Goal: Task Accomplishment & Management: Use online tool/utility

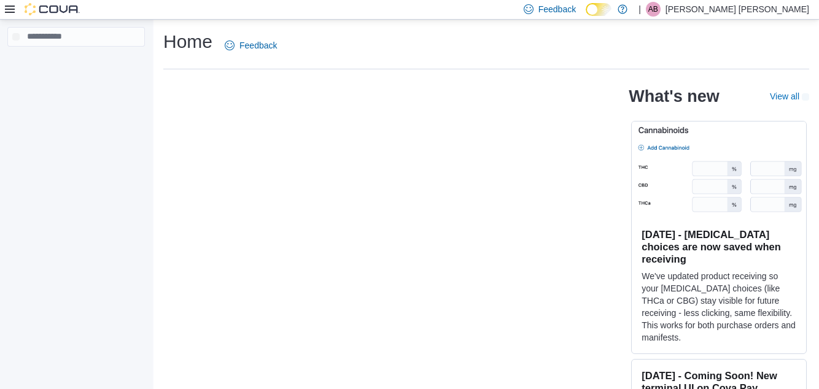
click at [7, 11] on icon at bounding box center [10, 9] width 10 height 7
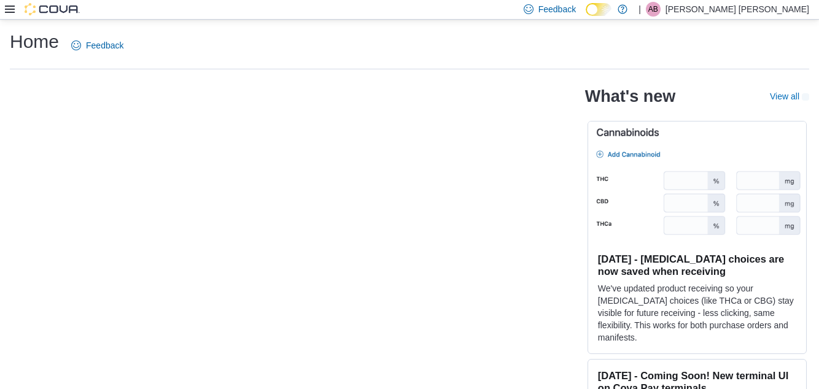
click at [14, 7] on icon at bounding box center [10, 9] width 10 height 7
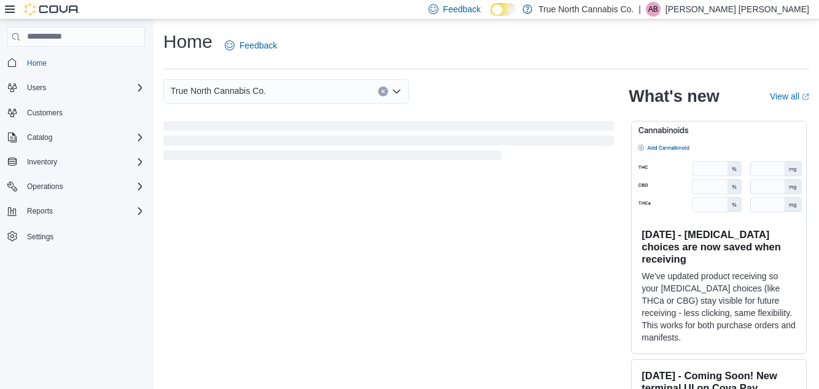
click at [513, 7] on icon at bounding box center [509, 9] width 7 height 7
click at [507, 12] on icon at bounding box center [503, 9] width 7 height 7
click at [11, 13] on icon at bounding box center [10, 9] width 10 height 10
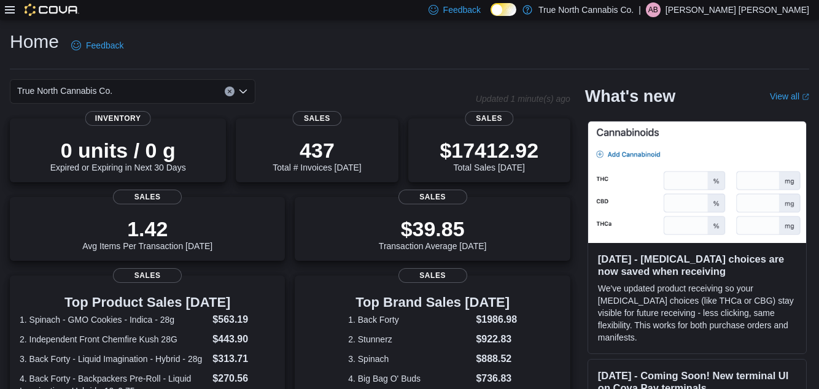
click at [13, 9] on icon at bounding box center [10, 10] width 10 height 10
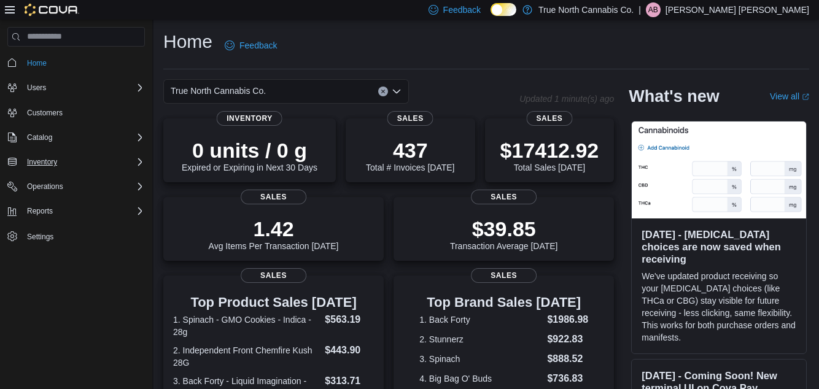
click at [69, 163] on div "Inventory" at bounding box center [83, 162] width 123 height 15
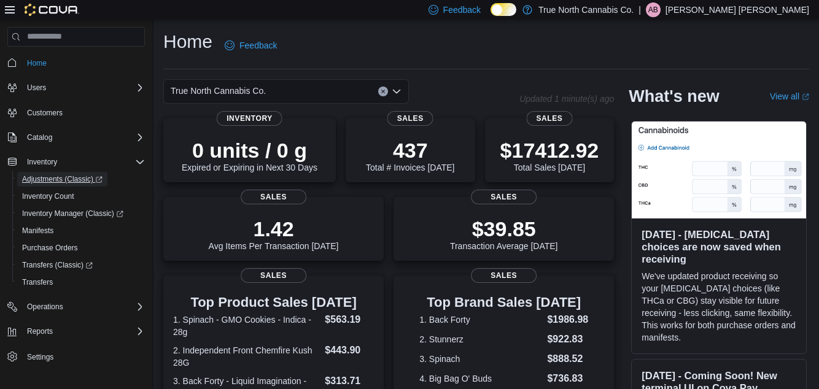
click at [61, 184] on span "Adjustments (Classic)" at bounding box center [62, 179] width 80 height 10
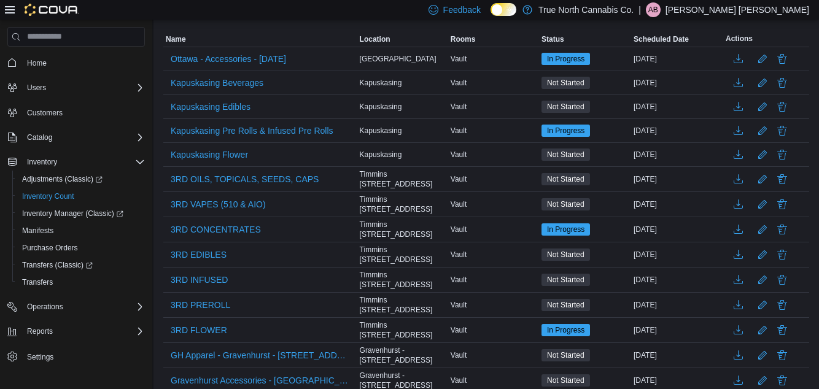
scroll to position [149, 0]
click at [226, 225] on span "3RD CONCENTRATES" at bounding box center [216, 229] width 90 height 12
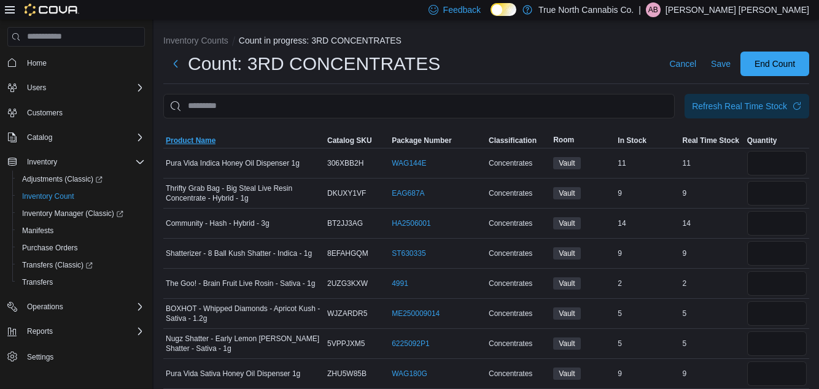
click at [195, 138] on span "Product Name" at bounding box center [191, 141] width 50 height 10
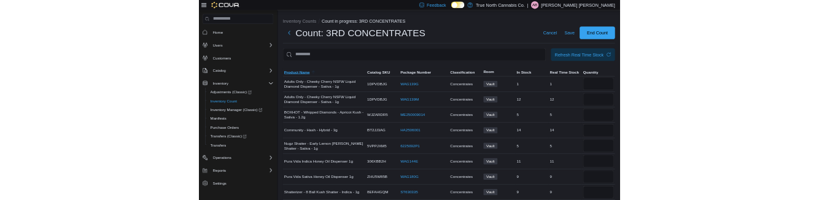
scroll to position [42, 0]
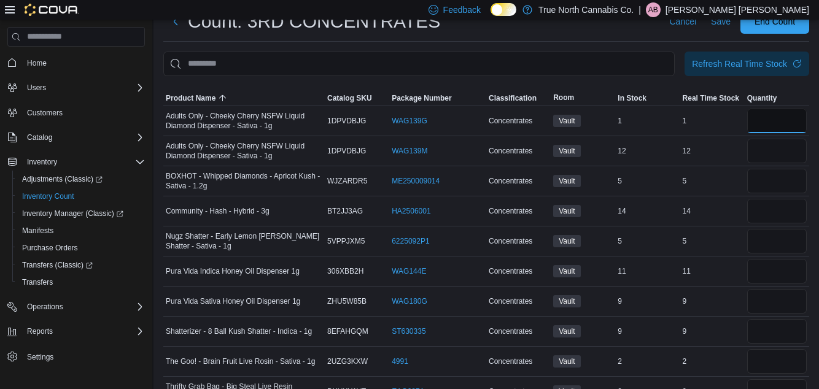
click at [777, 126] on input "number" at bounding box center [777, 121] width 60 height 25
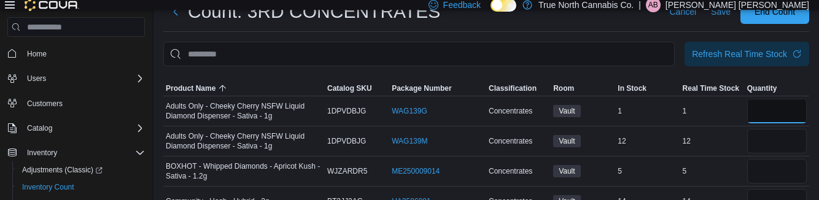
type input "*"
type input "**"
type input "*"
type input "**"
type input "*"
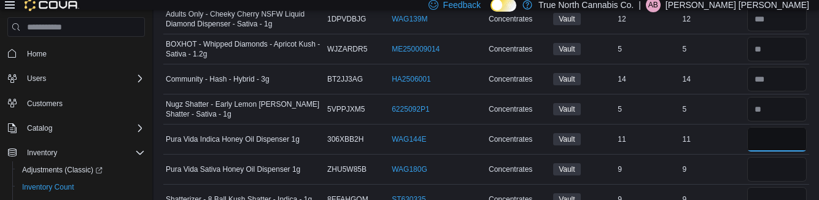
scroll to position [176, 0]
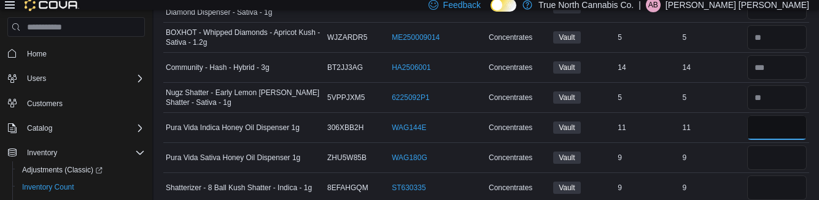
type input "**"
type input "*"
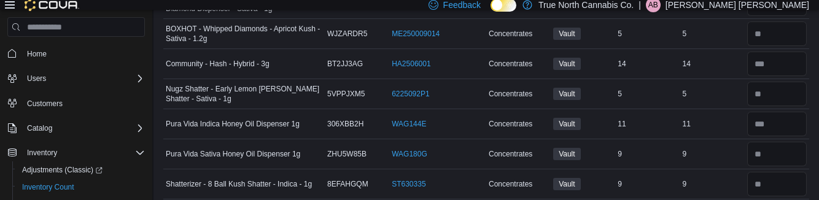
scroll to position [222, 0]
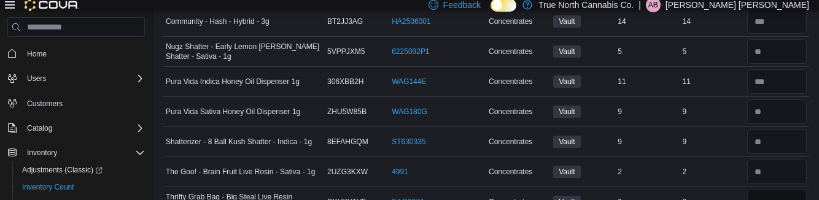
type input "*"
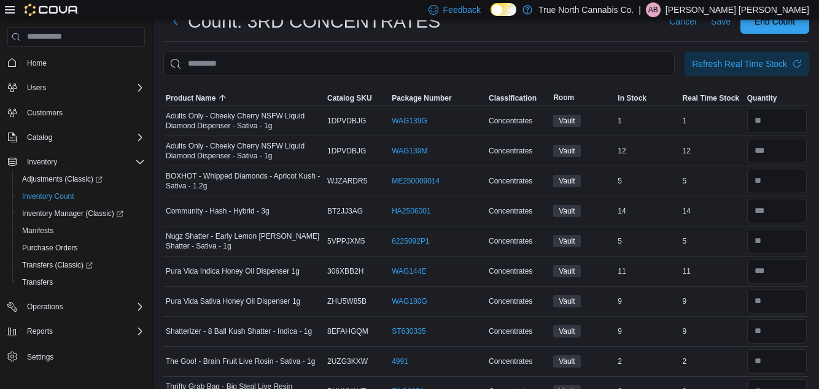
scroll to position [0, 0]
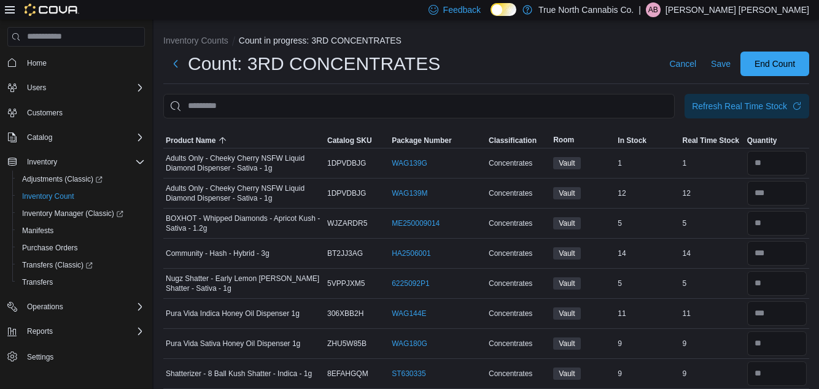
type input "*"
click at [772, 74] on span "End Count" at bounding box center [775, 64] width 54 height 25
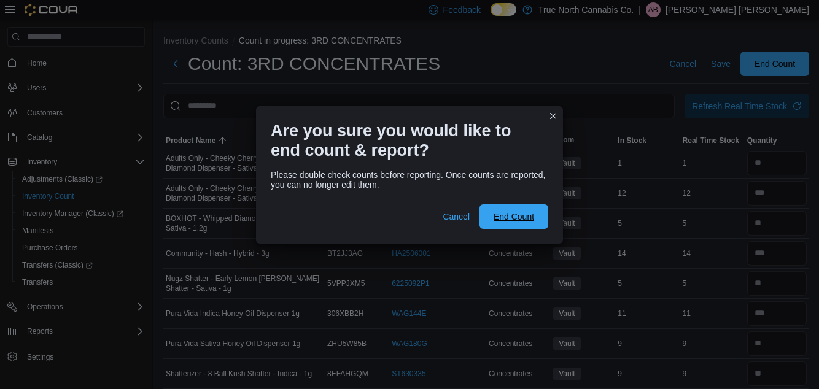
click at [522, 219] on span "End Count" at bounding box center [514, 217] width 41 height 12
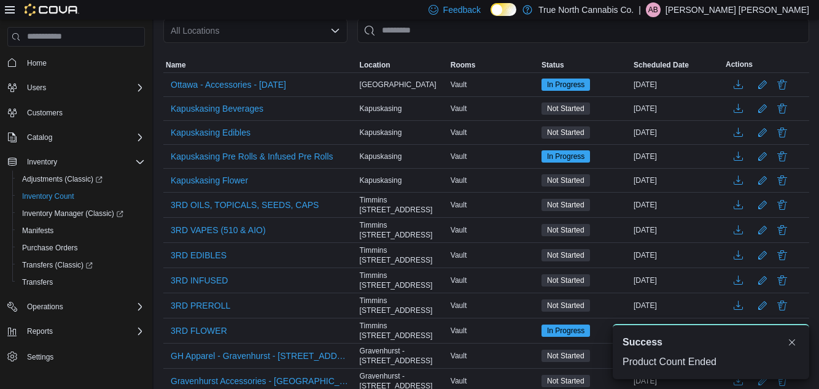
scroll to position [123, 0]
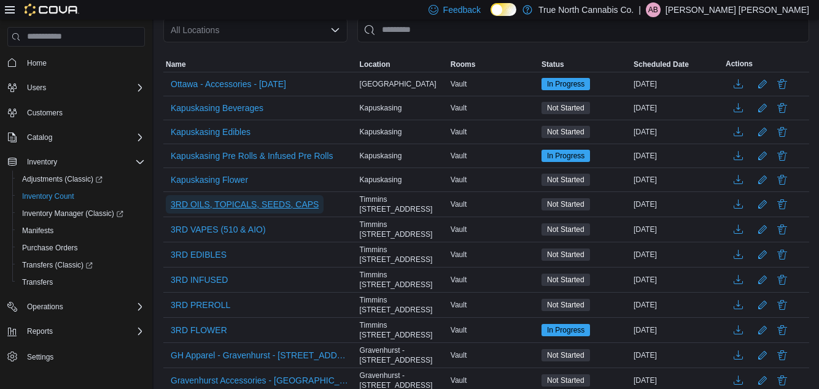
click at [259, 210] on span "3RD OILS, TOPICALS, SEEDS, CAPS" at bounding box center [245, 204] width 148 height 12
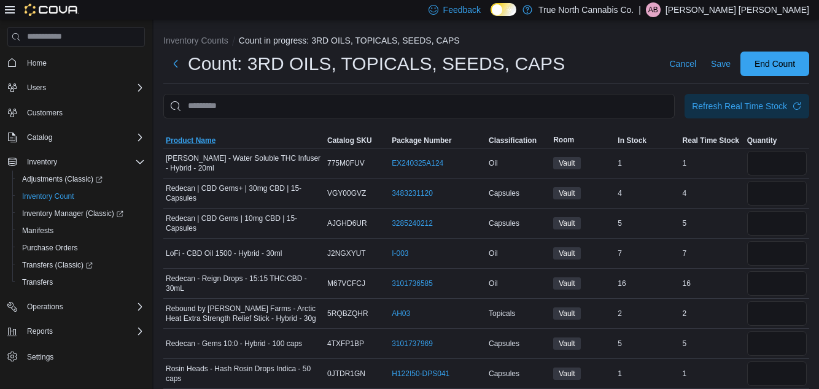
click at [190, 144] on span "Product Name" at bounding box center [191, 141] width 50 height 10
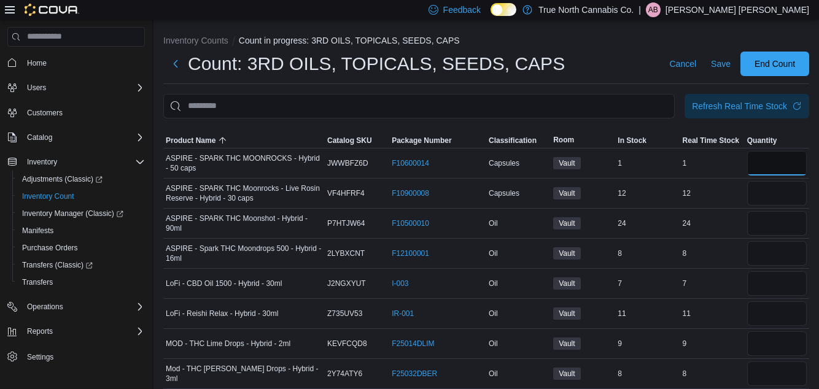
click at [772, 163] on input "number" at bounding box center [777, 163] width 60 height 25
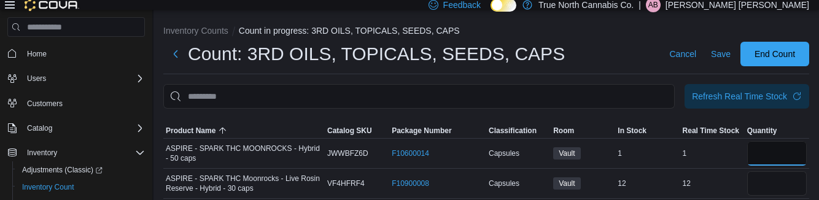
type input "*"
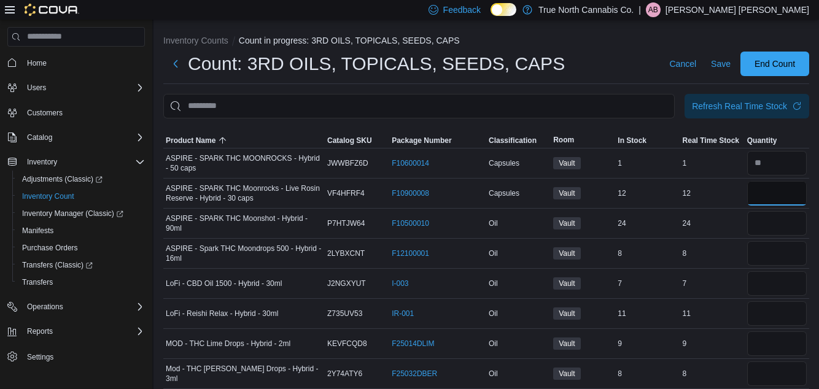
type input "**"
click at [717, 64] on span "Save" at bounding box center [721, 64] width 20 height 12
click at [761, 225] on input "number" at bounding box center [777, 223] width 60 height 25
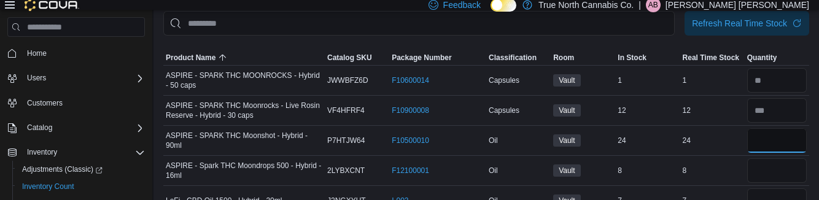
scroll to position [115, 0]
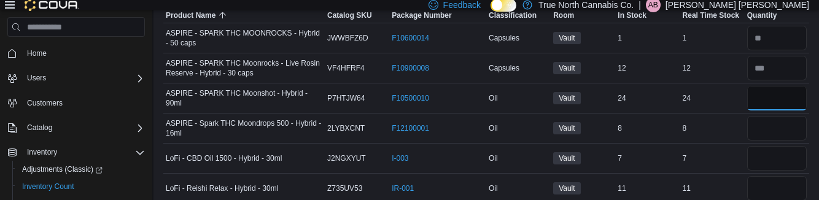
type input "**"
type input "*"
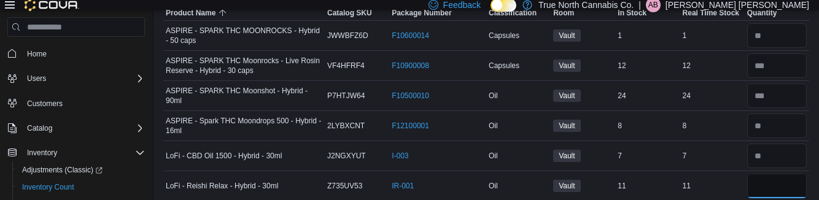
scroll to position [205, 0]
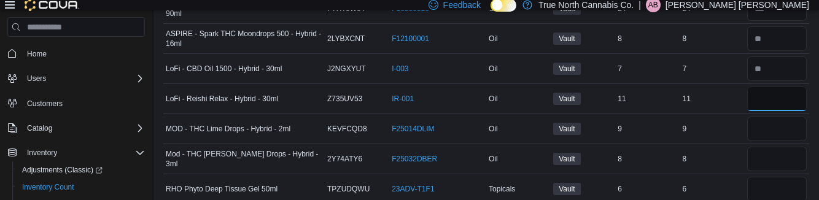
type input "*"
type input "**"
type input "*"
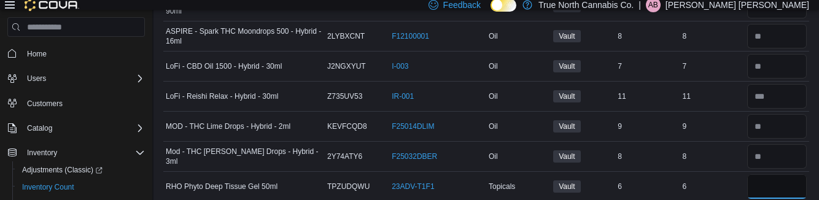
scroll to position [295, 0]
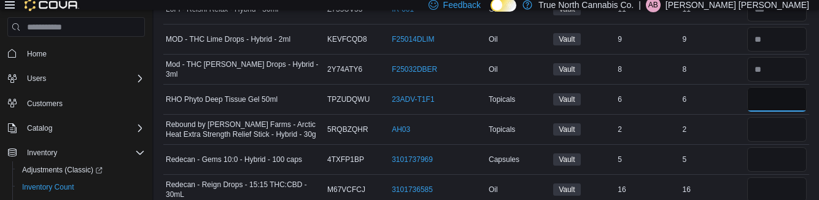
type input "*"
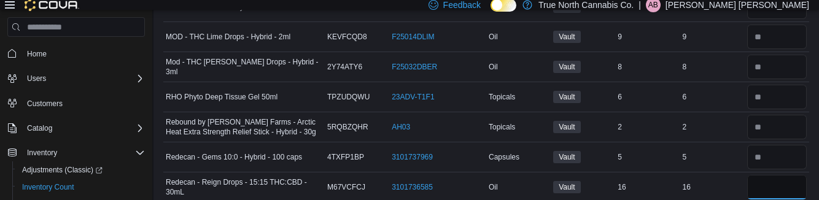
scroll to position [384, 0]
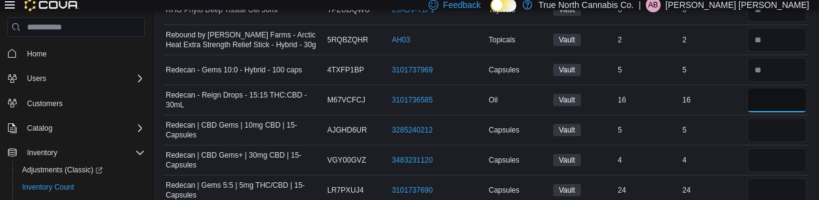
type input "*"
type input "**"
type input "*"
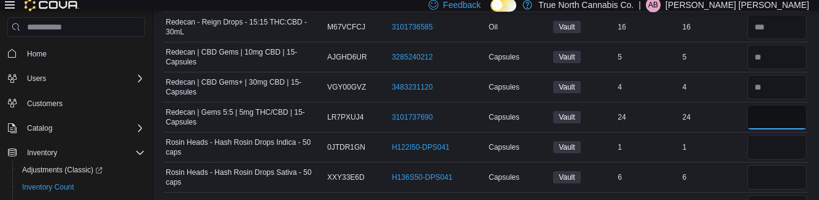
scroll to position [474, 0]
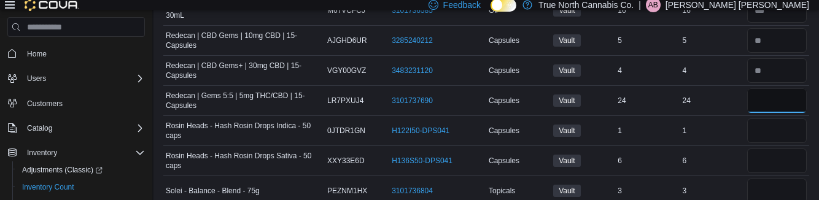
type input "**"
type input "*"
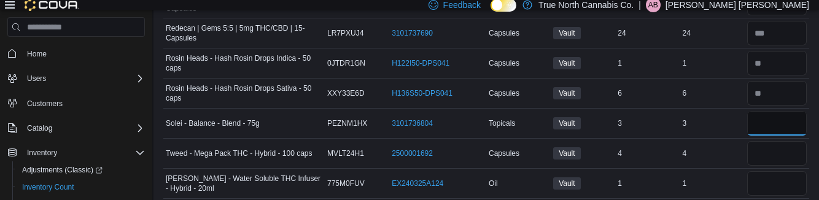
scroll to position [549, 0]
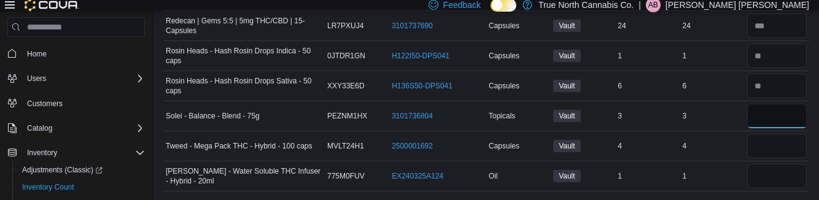
type input "*"
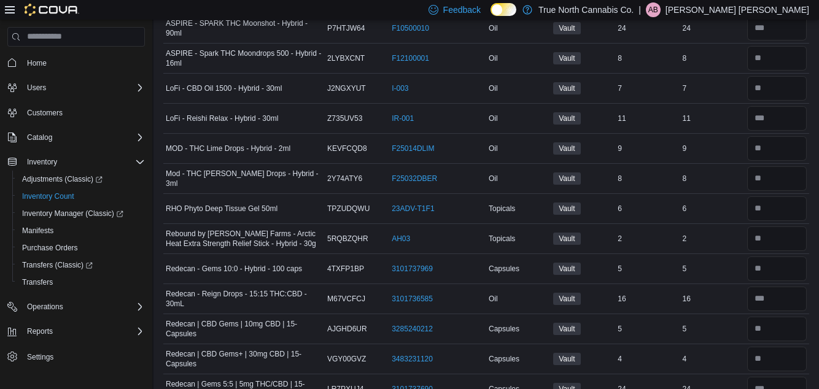
scroll to position [0, 0]
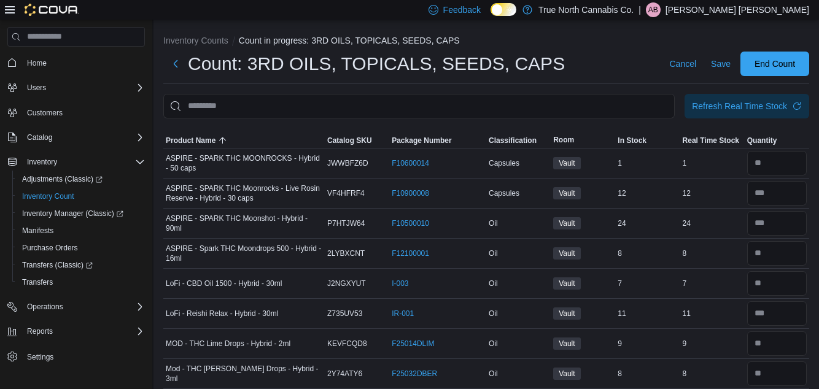
type input "*"
click at [779, 64] on span "End Count" at bounding box center [775, 64] width 41 height 12
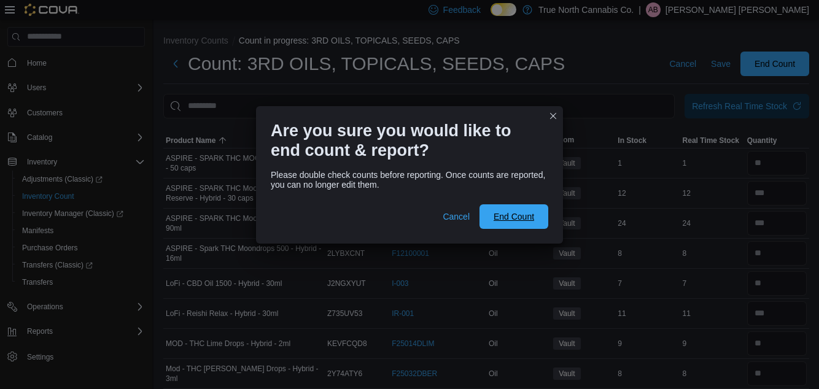
click at [516, 204] on span "End Count" at bounding box center [514, 216] width 54 height 25
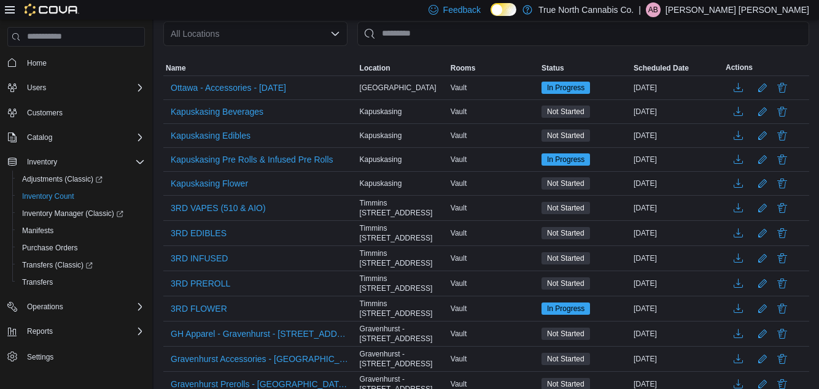
scroll to position [118, 0]
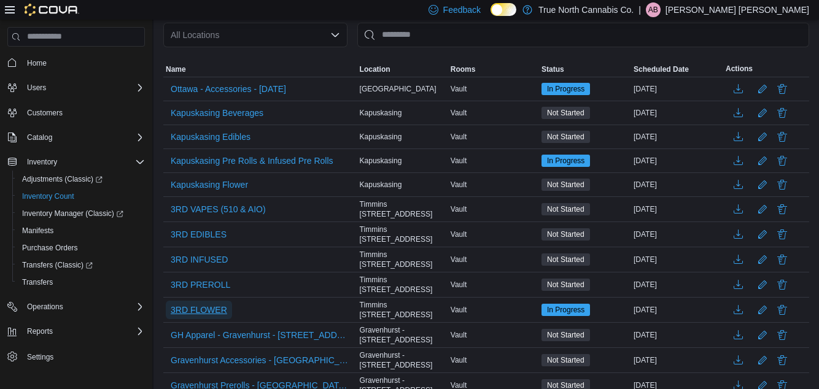
click at [198, 308] on span "3RD FLOWER" at bounding box center [199, 310] width 56 height 12
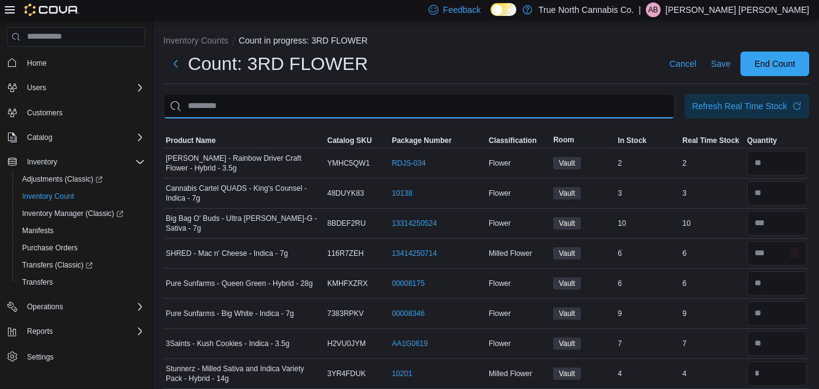
click at [454, 104] on input "This is a search bar. After typing your query, hit enter to filter the results …" at bounding box center [418, 106] width 511 height 25
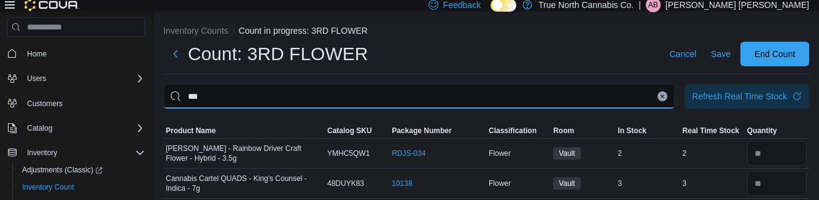
type input "***"
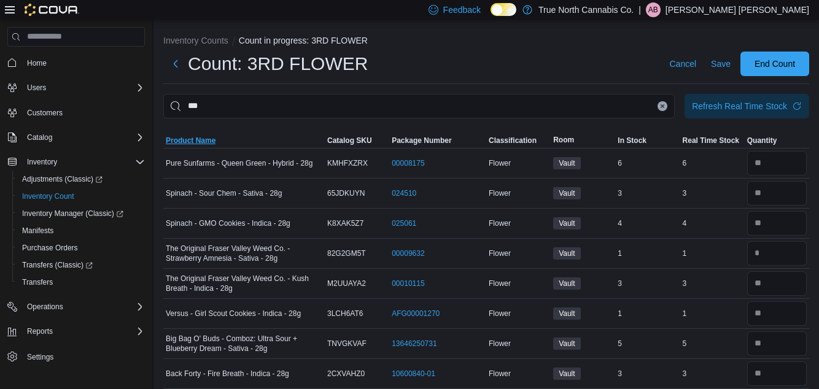
click at [192, 144] on span "Product Name" at bounding box center [191, 141] width 50 height 10
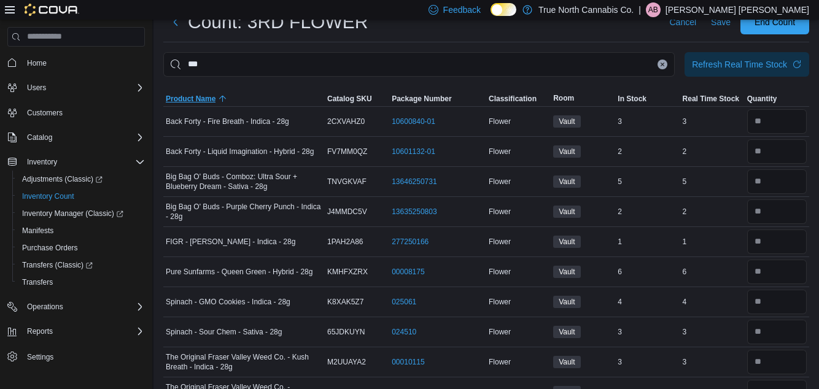
scroll to position [42, 0]
click at [789, 361] on input "number" at bounding box center [777, 361] width 60 height 25
type input "*"
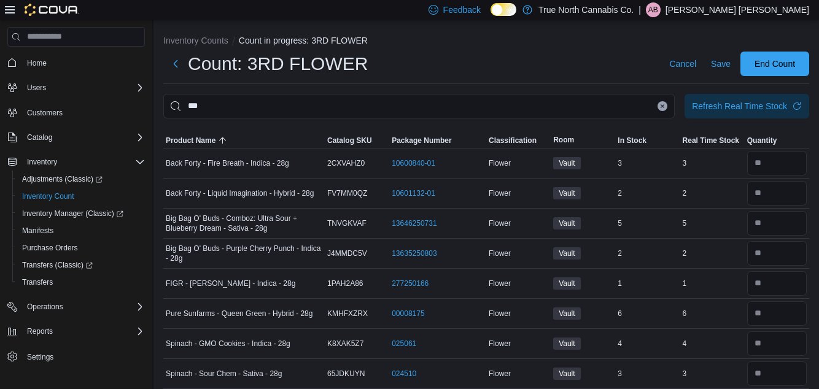
type input "*"
click at [715, 63] on span "Save" at bounding box center [721, 64] width 20 height 12
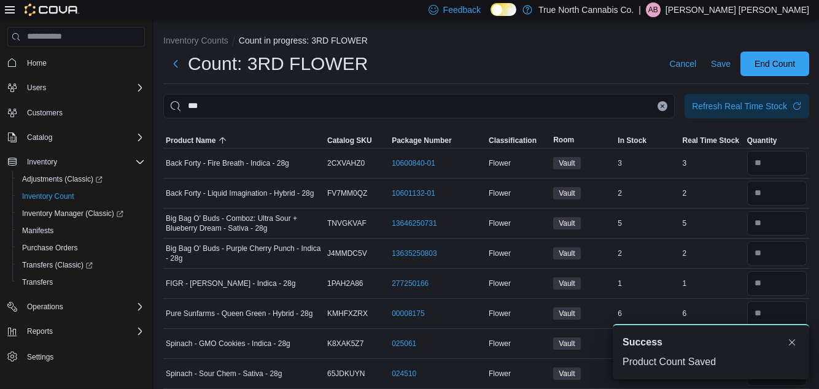
click at [661, 109] on icon "Clear input" at bounding box center [662, 106] width 5 height 5
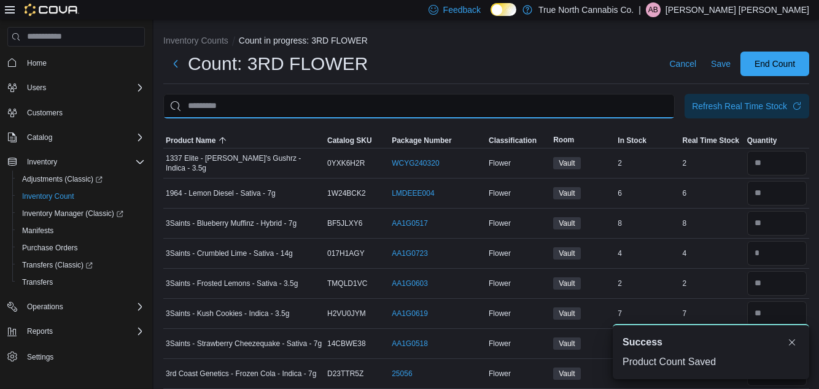
click at [663, 106] on input "This is a search bar. After typing your query, hit enter to filter the results …" at bounding box center [418, 106] width 511 height 25
click at [662, 106] on input "This is a search bar. After typing your query, hit enter to filter the results …" at bounding box center [418, 106] width 511 height 25
click at [663, 106] on input "This is a search bar. After typing your query, hit enter to filter the results …" at bounding box center [418, 106] width 511 height 25
click at [640, 106] on input "This is a search bar. After typing your query, hit enter to filter the results …" at bounding box center [418, 106] width 511 height 25
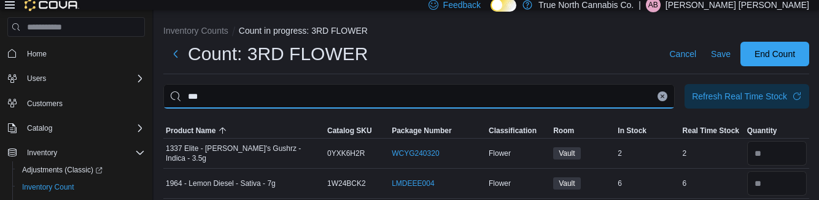
type input "***"
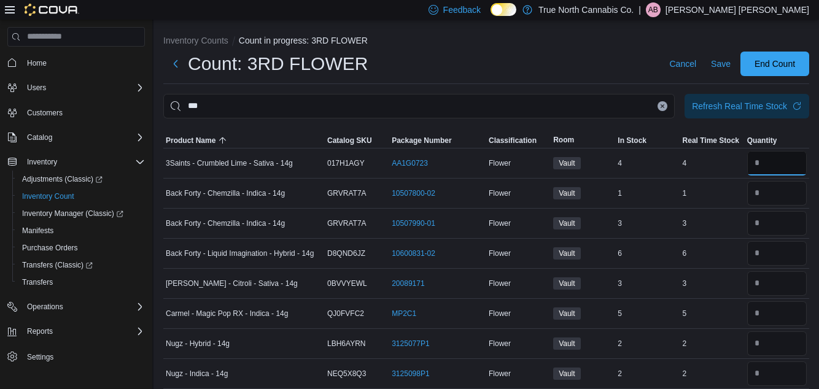
click at [766, 162] on input "number" at bounding box center [777, 163] width 60 height 25
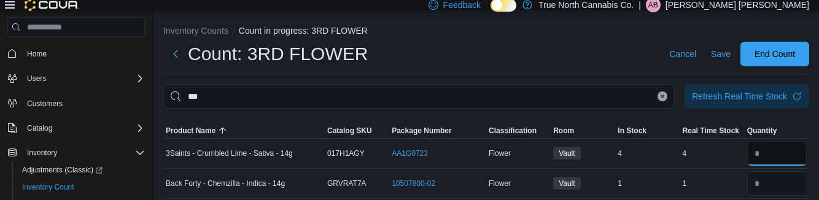
type input "*"
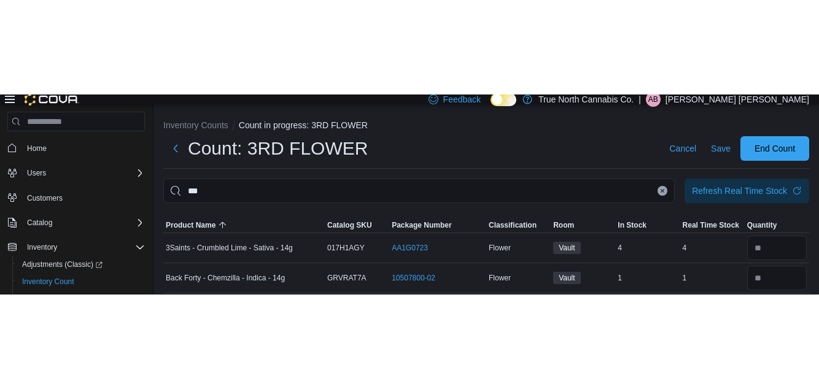
scroll to position [115, 0]
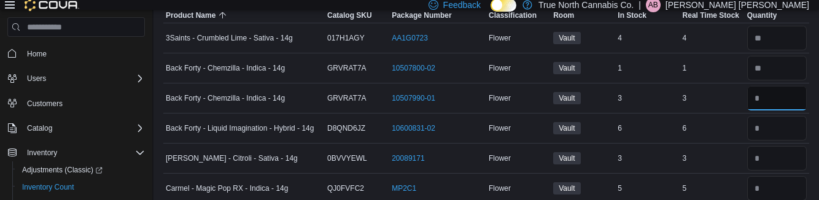
type input "*"
click at [783, 71] on input "number" at bounding box center [777, 68] width 60 height 25
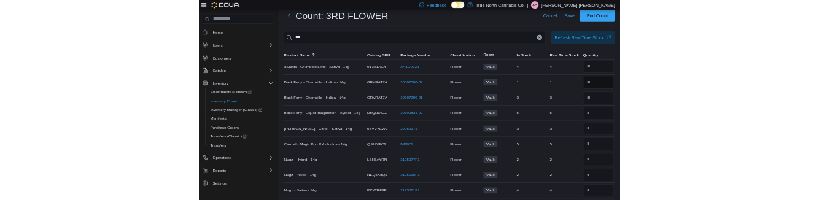
scroll to position [33, 0]
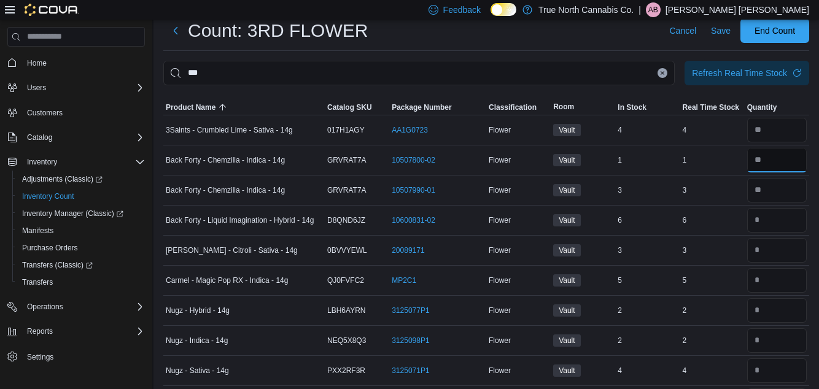
type input "*"
click at [775, 223] on input "number" at bounding box center [777, 220] width 60 height 25
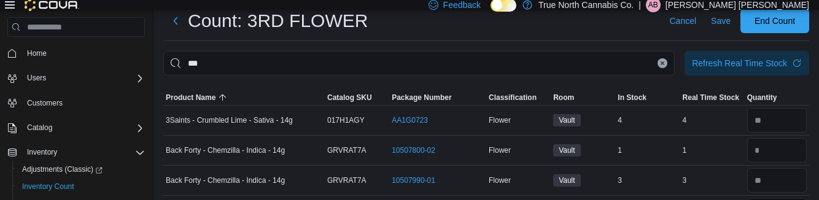
scroll to position [145, 0]
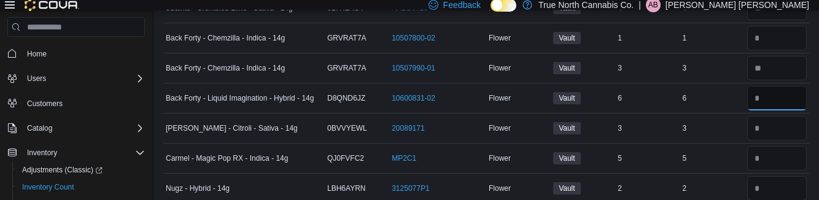
type input "*"
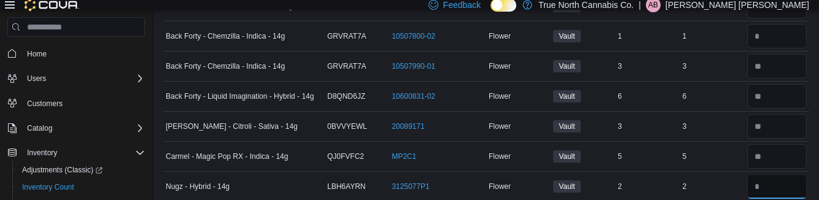
scroll to position [235, 0]
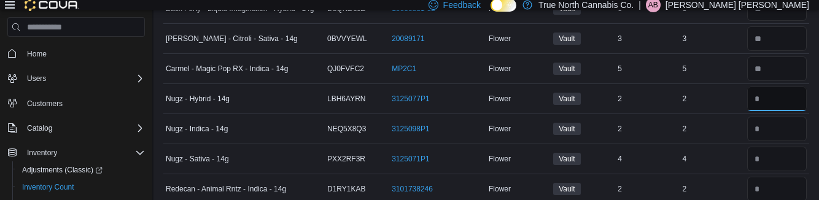
type input "*"
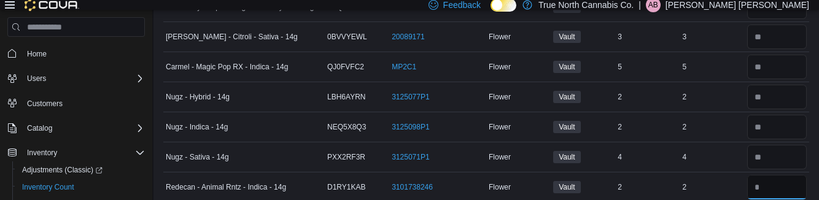
scroll to position [325, 0]
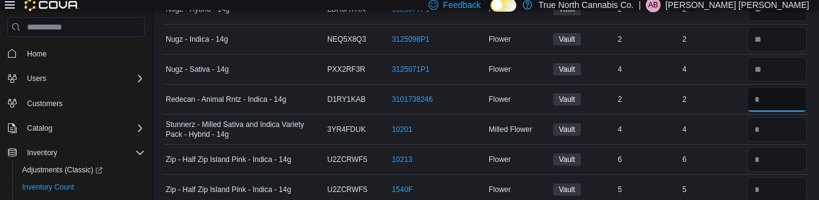
type input "*"
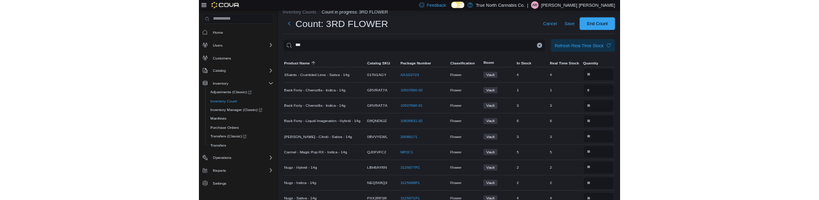
scroll to position [0, 0]
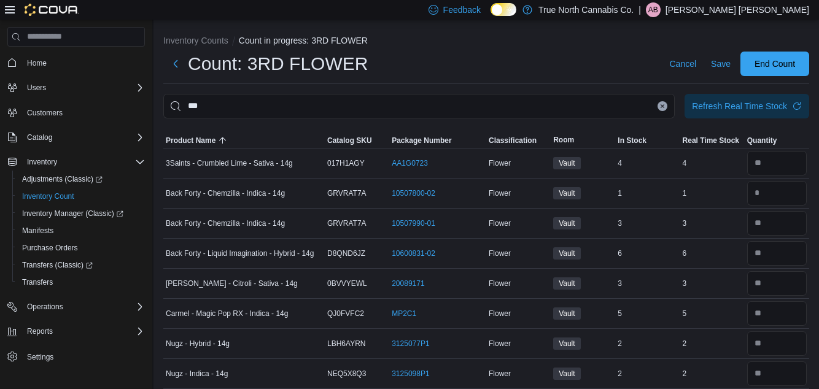
type input "*"
click at [660, 107] on button "Clear input" at bounding box center [663, 106] width 10 height 10
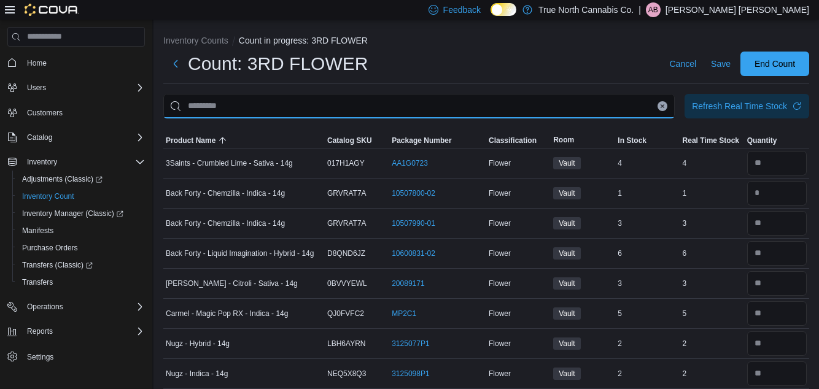
click at [663, 105] on input "This is a search bar. After typing your query, hit enter to filter the results …" at bounding box center [418, 106] width 511 height 25
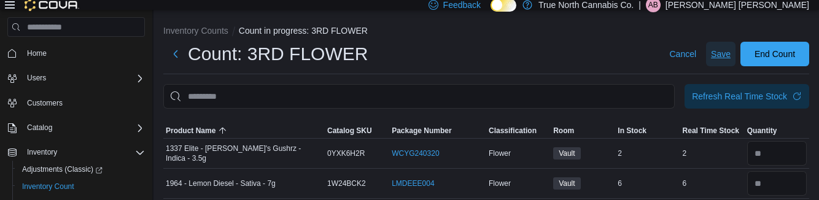
click at [726, 60] on span "Save" at bounding box center [721, 54] width 20 height 12
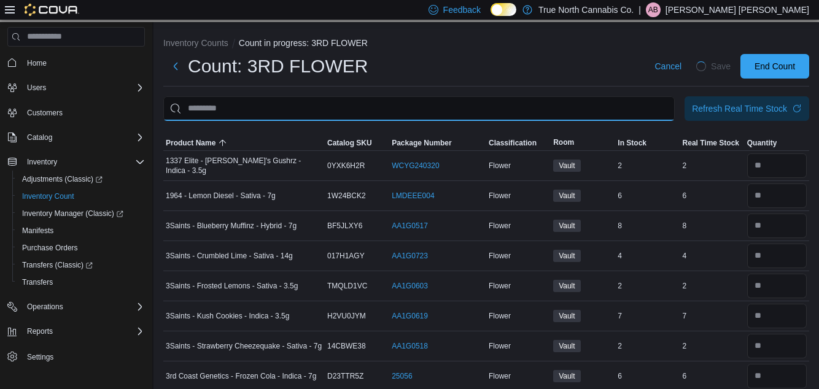
click at [523, 112] on input "This is a search bar. After typing your query, hit enter to filter the results …" at bounding box center [418, 108] width 511 height 25
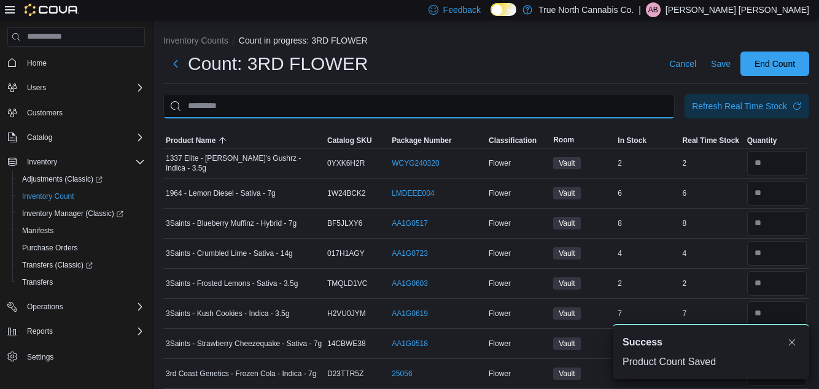
click at [333, 109] on input "This is a search bar. After typing your query, hit enter to filter the results …" at bounding box center [418, 106] width 511 height 25
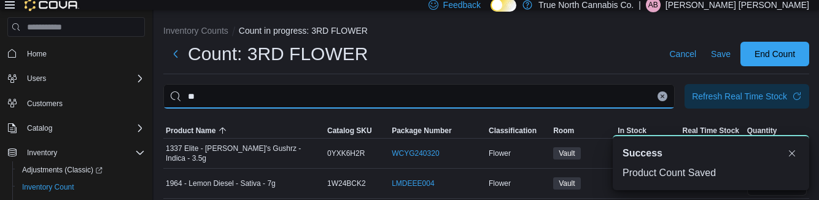
type input "**"
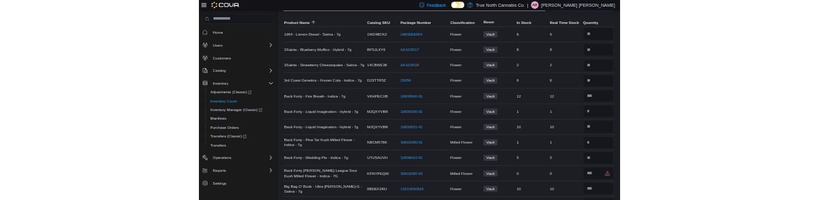
scroll to position [101, 0]
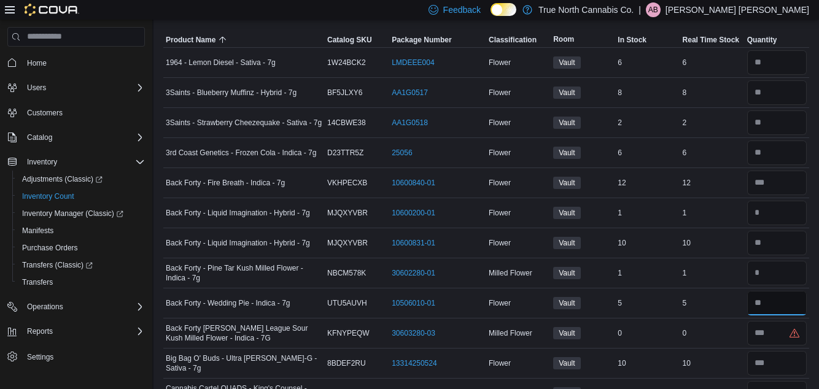
click at [785, 306] on input "number" at bounding box center [777, 303] width 60 height 25
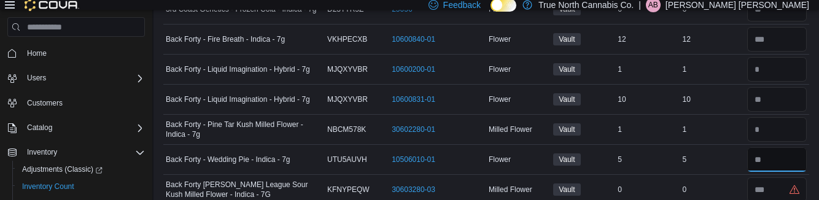
scroll to position [266, 0]
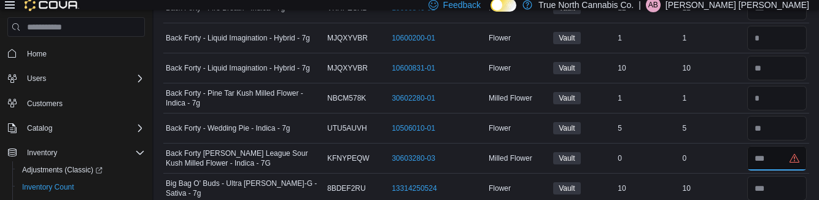
click at [777, 158] on input "number" at bounding box center [777, 158] width 60 height 25
type input "*"
click at [776, 188] on input "number" at bounding box center [777, 188] width 60 height 25
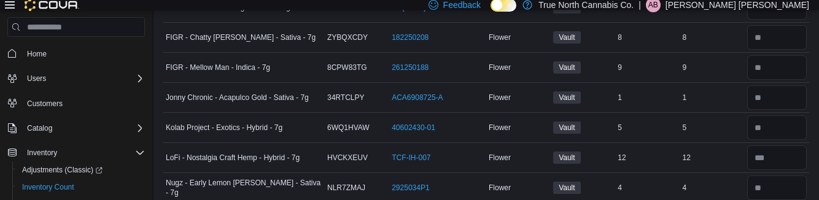
scroll to position [744, 0]
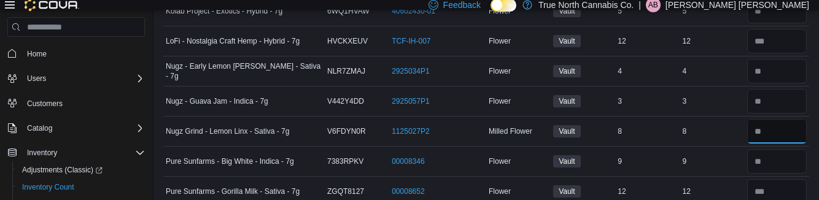
type input "*"
click at [779, 132] on input "number" at bounding box center [777, 131] width 60 height 25
type input "*"
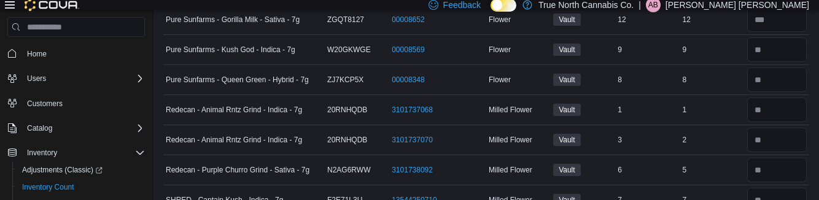
scroll to position [915, 0]
click at [764, 135] on input "number" at bounding box center [777, 141] width 60 height 25
type input "*"
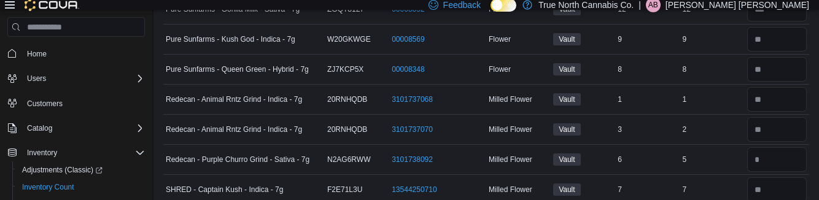
scroll to position [1042, 0]
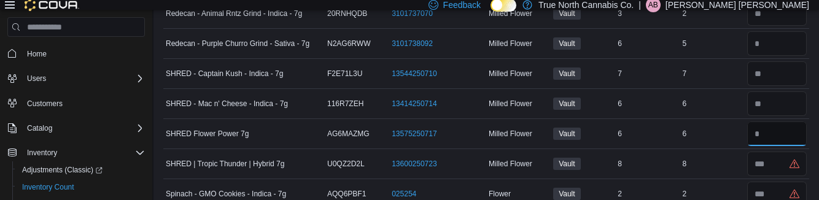
type input "*"
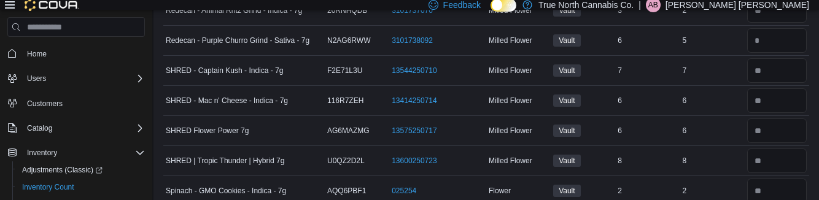
scroll to position [1162, 0]
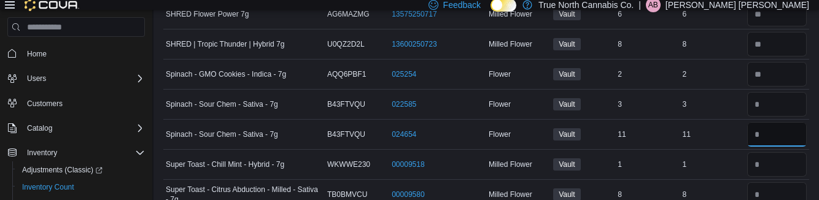
type input "**"
click at [775, 101] on input "number" at bounding box center [777, 104] width 60 height 25
type input "*"
click at [783, 131] on input "number" at bounding box center [777, 134] width 60 height 25
click at [777, 159] on input "number" at bounding box center [777, 164] width 60 height 25
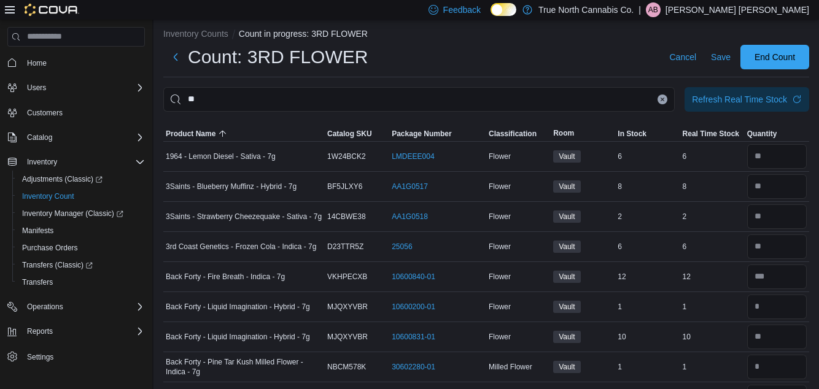
scroll to position [0, 0]
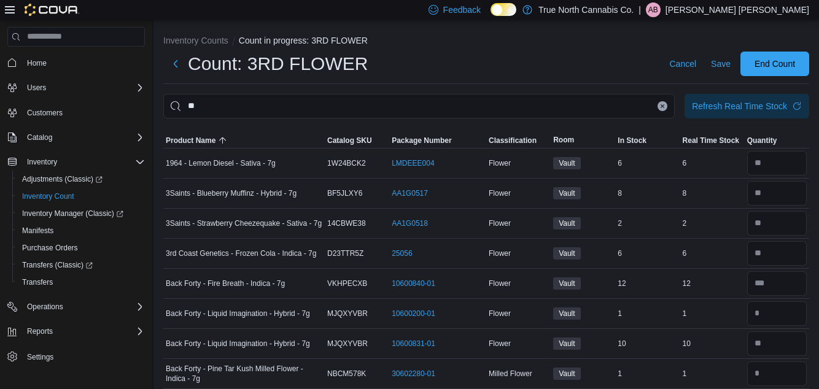
type input "*"
click at [719, 65] on span "Save" at bounding box center [721, 64] width 20 height 12
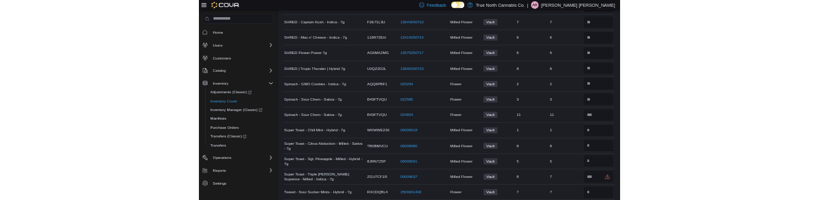
scroll to position [1083, 0]
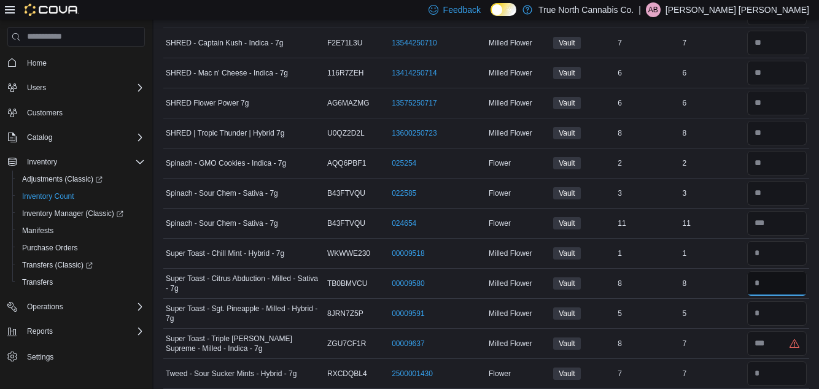
click at [783, 279] on input "number" at bounding box center [777, 283] width 60 height 25
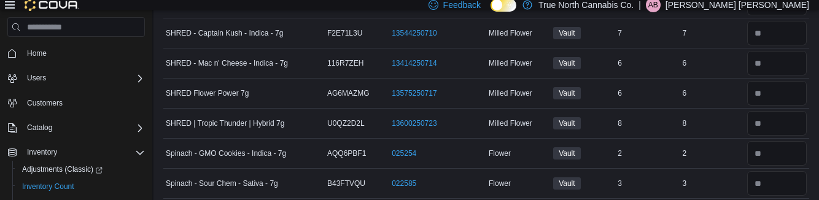
scroll to position [1222, 0]
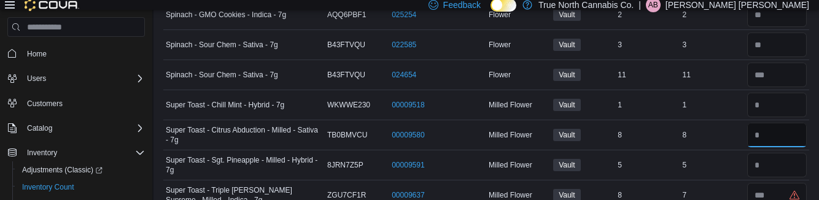
type input "*"
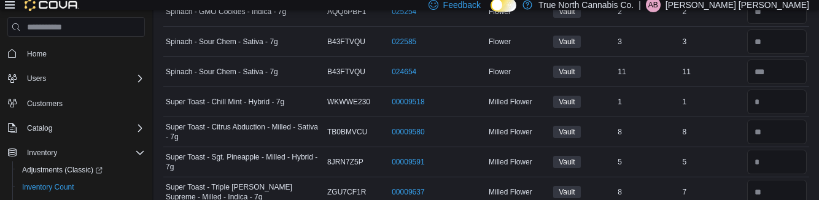
scroll to position [1268, 0]
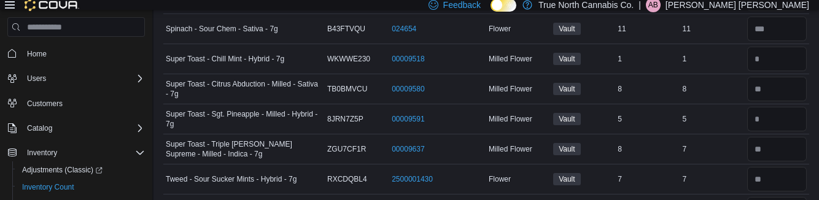
type input "*"
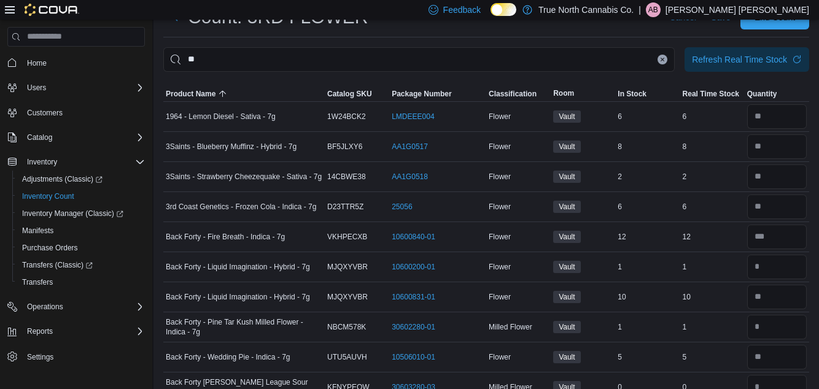
scroll to position [0, 0]
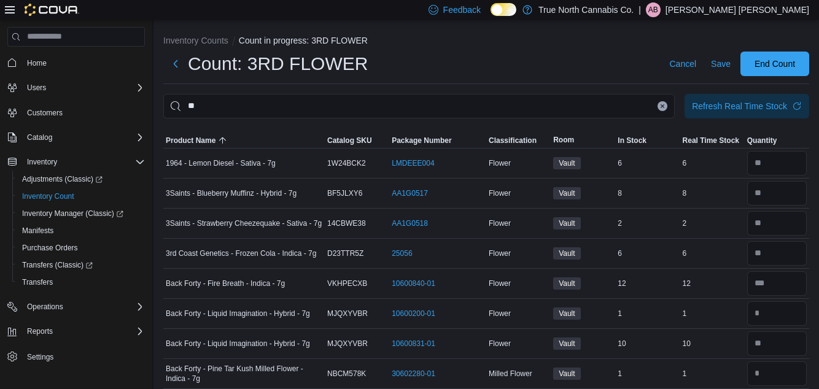
type input "*"
click at [720, 68] on span "Save" at bounding box center [721, 64] width 20 height 12
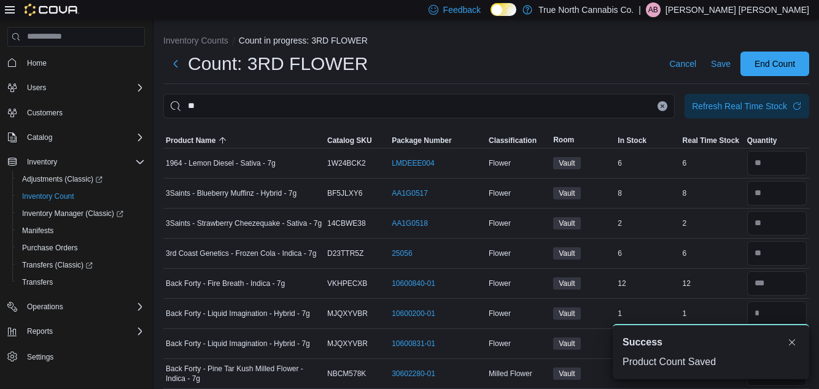
click at [661, 109] on icon "Clear input" at bounding box center [662, 106] width 5 height 5
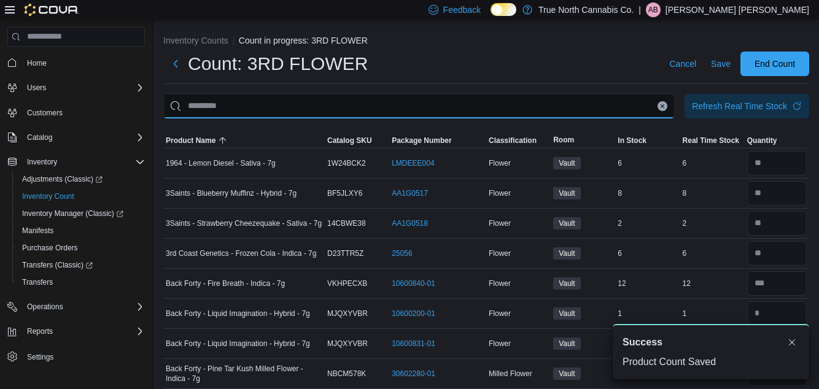
click at [664, 109] on input "This is a search bar. After typing your query, hit enter to filter the results …" at bounding box center [418, 106] width 511 height 25
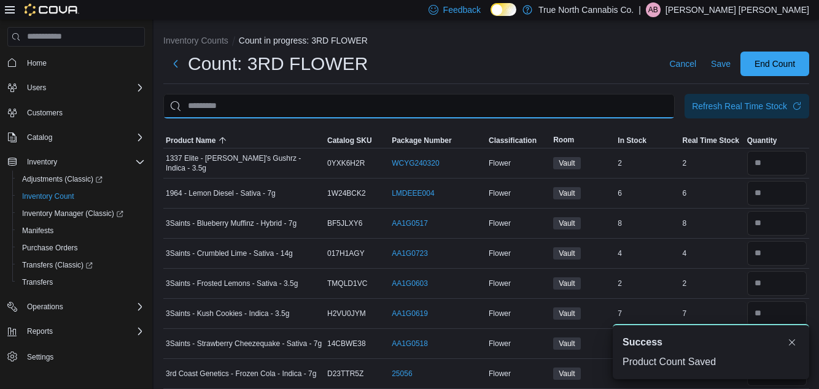
click at [664, 109] on input "This is a search bar. After typing your query, hit enter to filter the results …" at bounding box center [418, 106] width 511 height 25
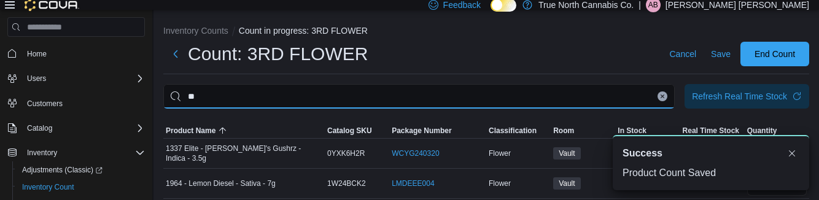
type input "**"
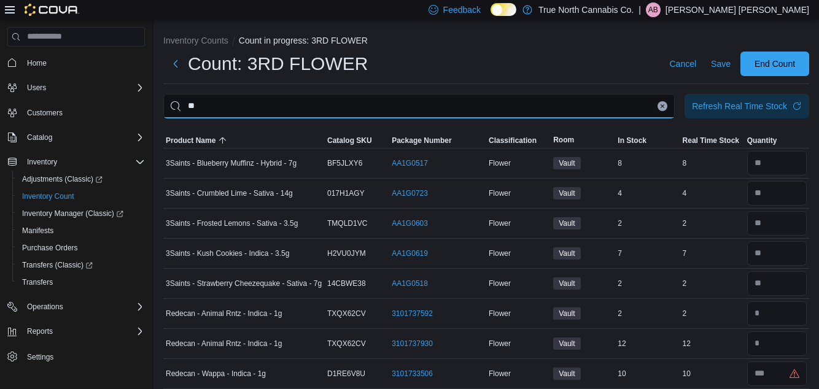
click at [592, 104] on input "**" at bounding box center [418, 106] width 511 height 25
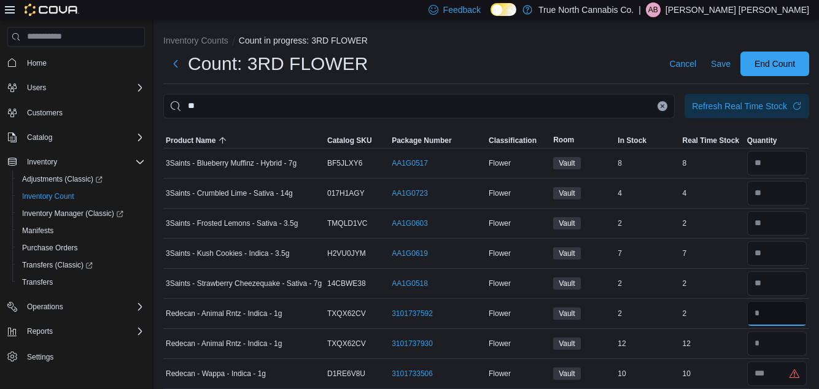
click at [780, 319] on input "number" at bounding box center [777, 313] width 60 height 25
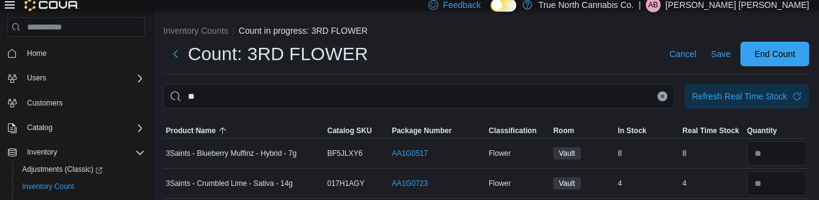
scroll to position [162, 0]
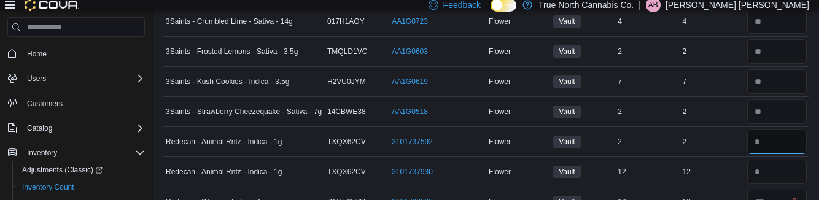
type input "*"
type input "**"
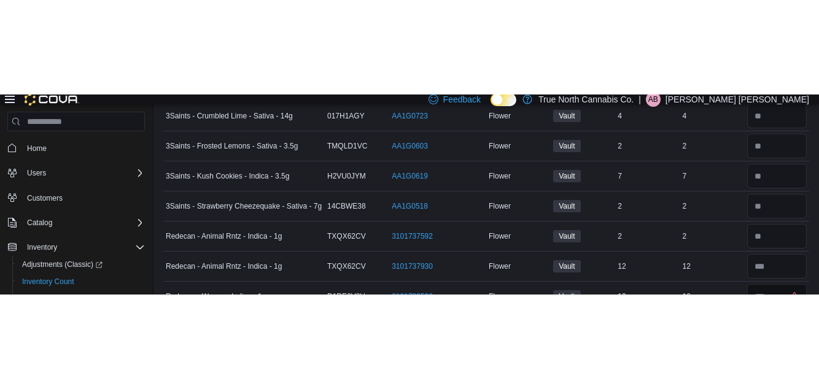
scroll to position [0, 0]
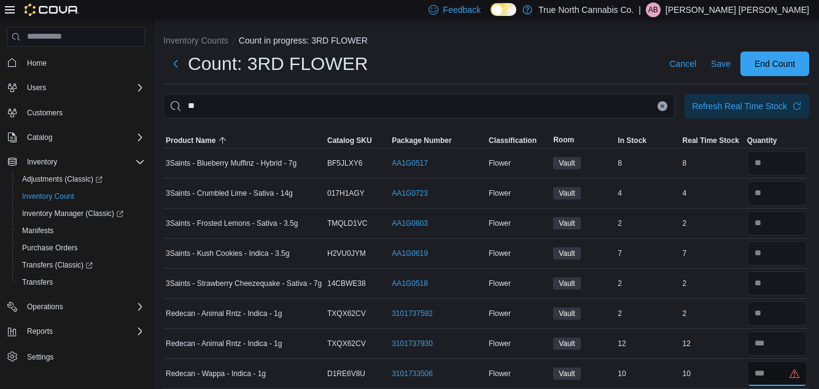
type input "*"
click at [722, 70] on span "Save" at bounding box center [721, 64] width 20 height 12
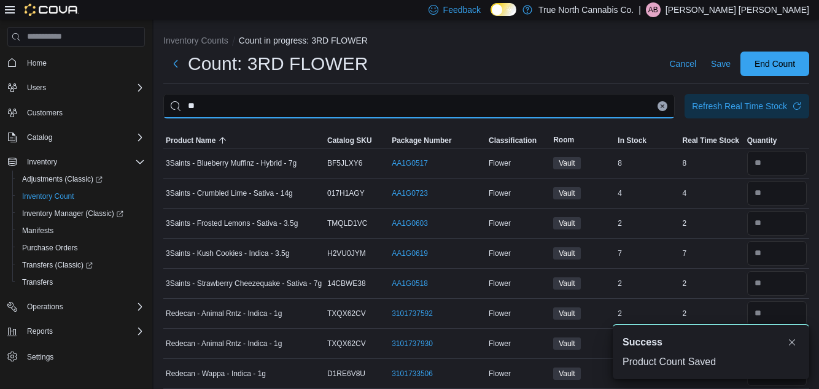
click at [669, 118] on input "**" at bounding box center [418, 106] width 511 height 25
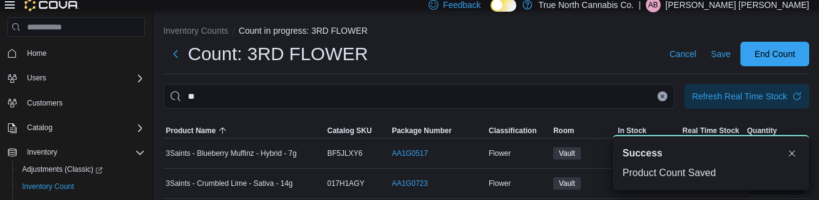
click at [661, 99] on icon "Clear input" at bounding box center [662, 96] width 5 height 5
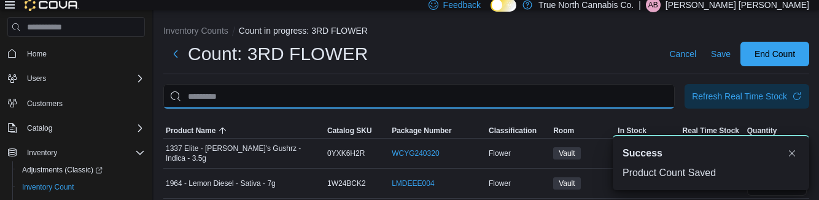
click at [662, 99] on input "This is a search bar. After typing your query, hit enter to filter the results …" at bounding box center [418, 96] width 511 height 25
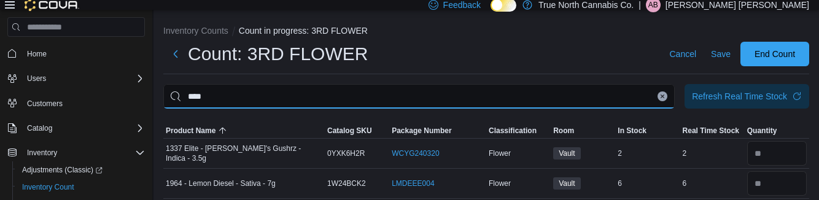
type input "****"
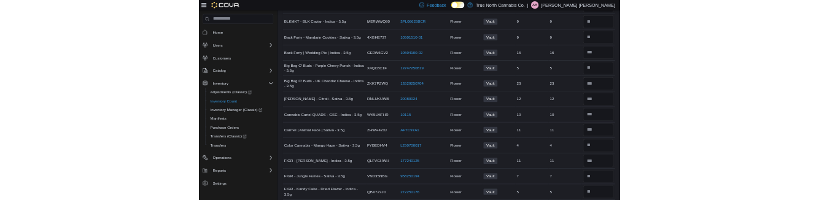
scroll to position [212, 0]
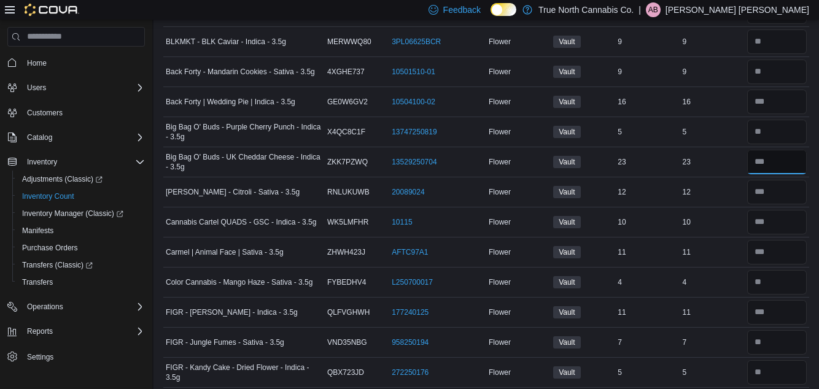
click at [780, 163] on input "number" at bounding box center [777, 162] width 60 height 25
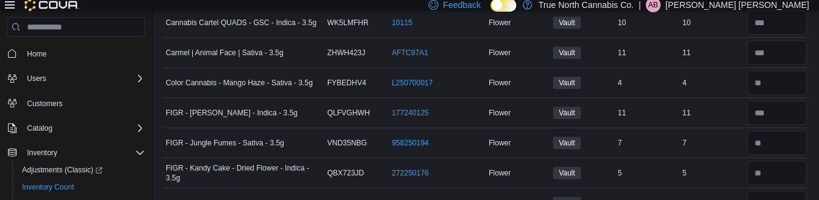
scroll to position [402, 0]
click at [774, 143] on input "number" at bounding box center [777, 143] width 60 height 25
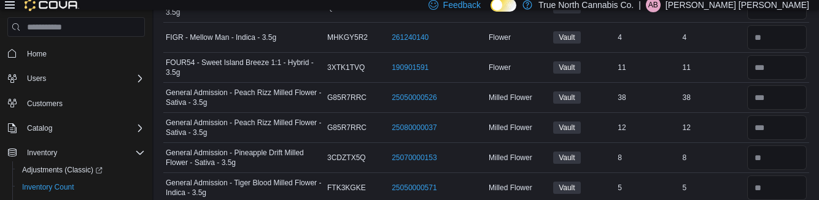
scroll to position [568, 0]
click at [770, 155] on input "number" at bounding box center [777, 157] width 60 height 25
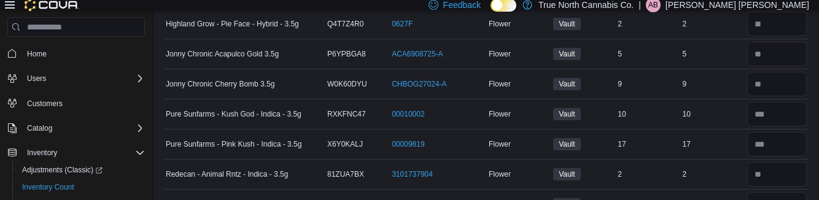
scroll to position [882, 0]
click at [770, 170] on input "number" at bounding box center [777, 174] width 60 height 25
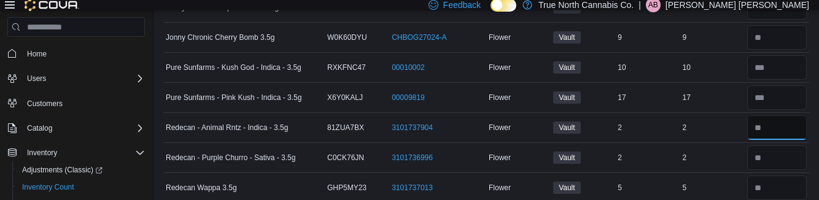
scroll to position [930, 0]
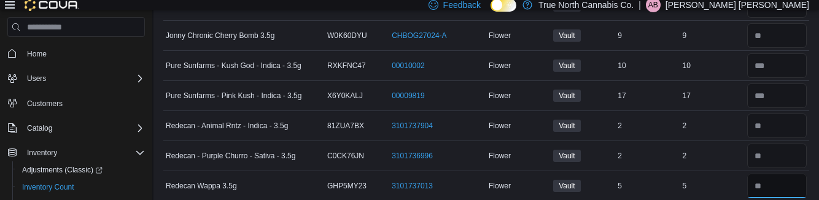
click at [775, 186] on input "number" at bounding box center [777, 186] width 60 height 25
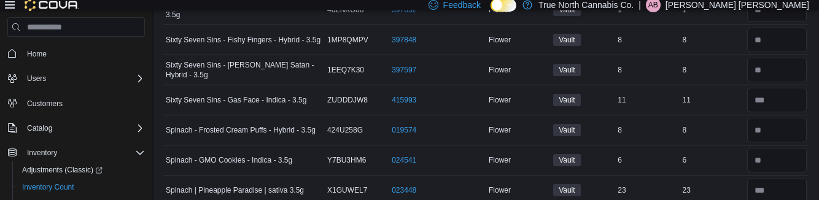
scroll to position [1139, 0]
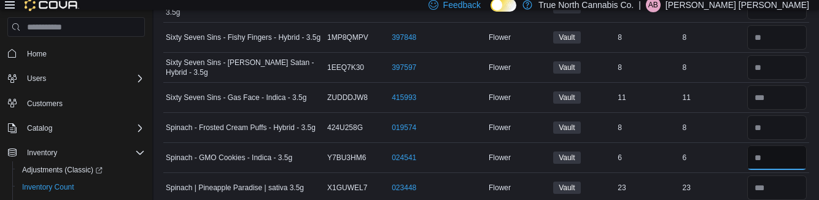
click at [778, 155] on input "number" at bounding box center [777, 157] width 60 height 25
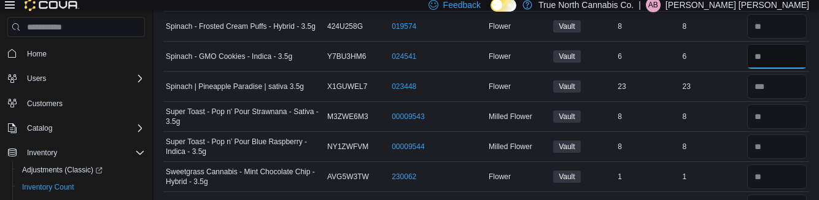
scroll to position [1241, 0]
click at [778, 138] on input "number" at bounding box center [777, 145] width 60 height 25
type input "*"
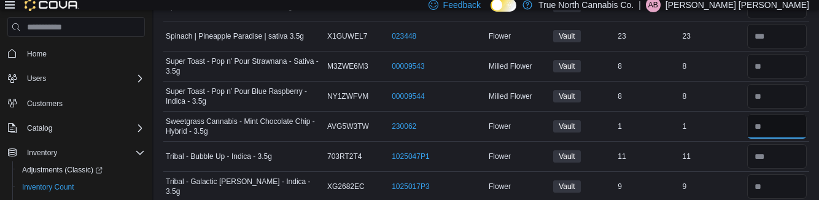
scroll to position [1289, 0]
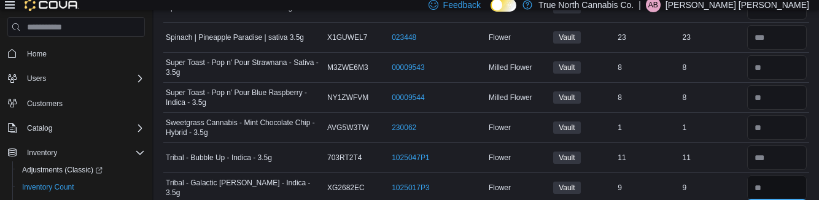
click at [775, 182] on input "number" at bounding box center [777, 188] width 60 height 25
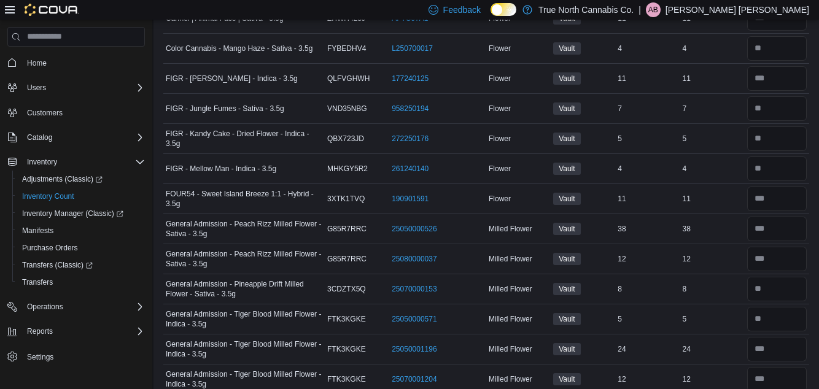
scroll to position [0, 0]
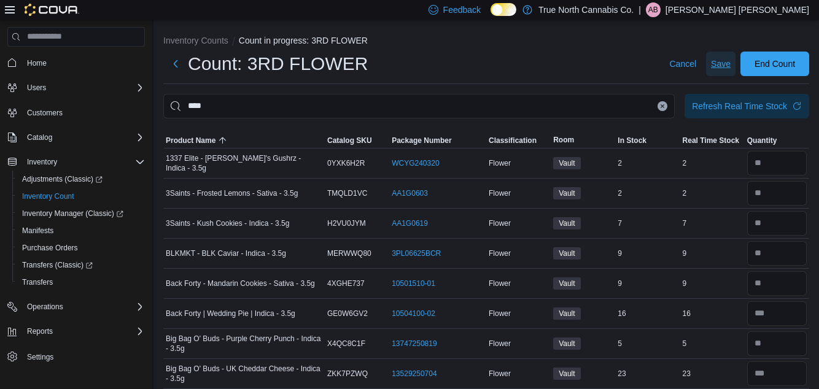
click at [718, 69] on span "Save" at bounding box center [721, 64] width 20 height 12
click at [662, 105] on button "Clear input" at bounding box center [663, 106] width 10 height 10
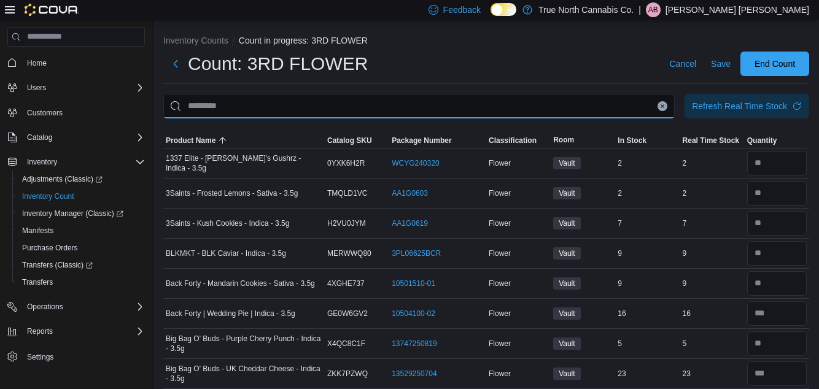
click at [662, 105] on input "This is a search bar. After typing your query, hit enter to filter the results …" at bounding box center [418, 106] width 511 height 25
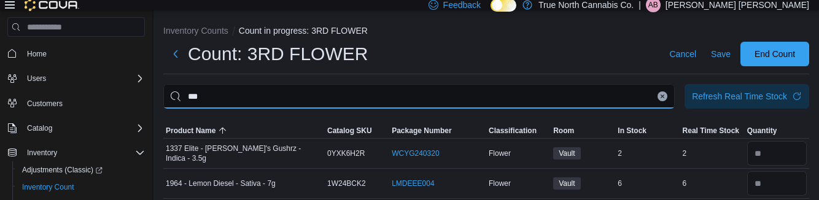
type input "***"
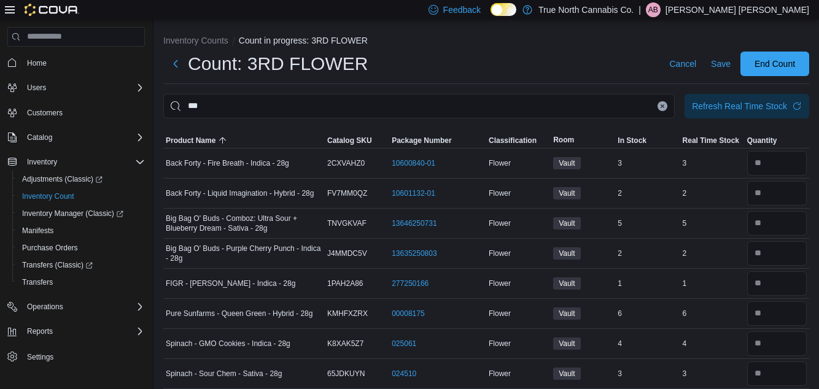
click at [663, 107] on icon "Clear input" at bounding box center [662, 106] width 5 height 5
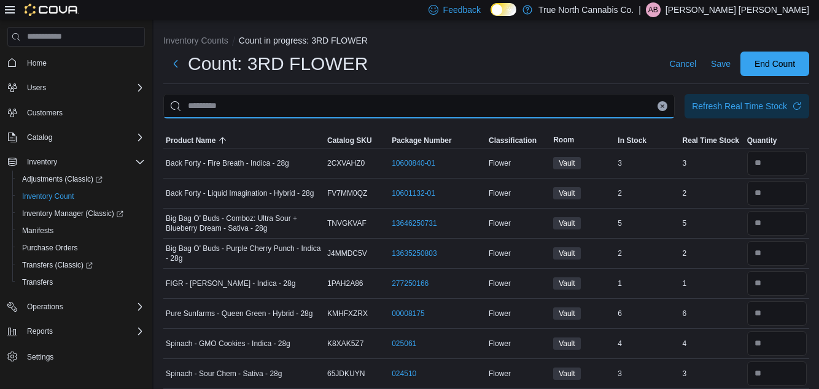
click at [663, 107] on input "This is a search bar. After typing your query, hit enter to filter the results …" at bounding box center [418, 106] width 511 height 25
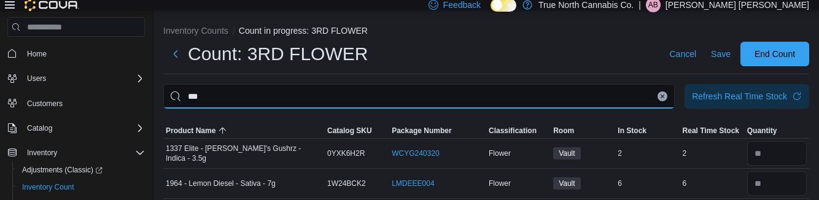
type input "***"
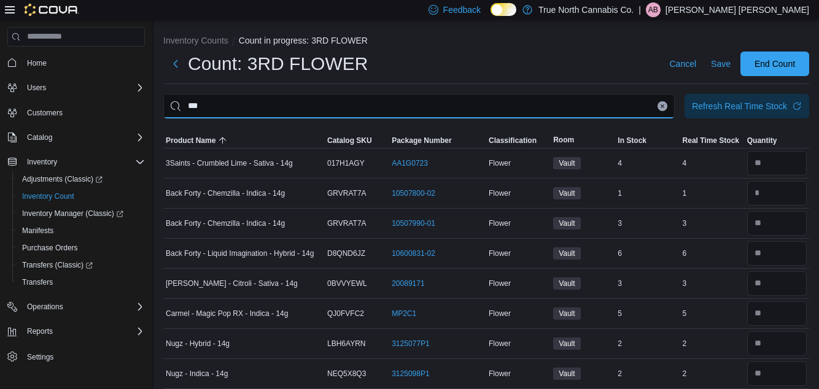
click at [670, 107] on input "***" at bounding box center [418, 106] width 511 height 25
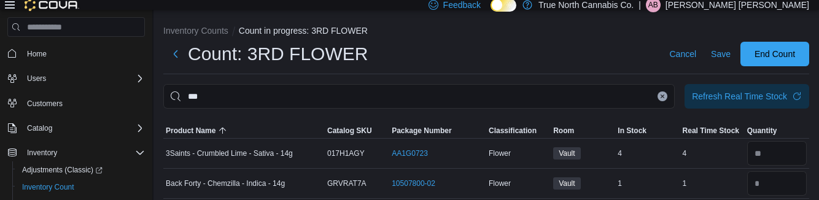
click at [664, 98] on icon "Clear input" at bounding box center [662, 96] width 3 height 3
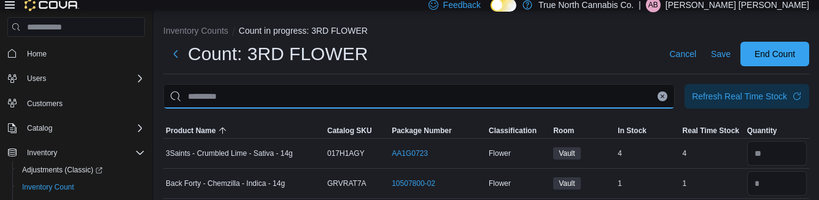
click at [665, 101] on input "This is a search bar. After typing your query, hit enter to filter the results …" at bounding box center [418, 96] width 511 height 25
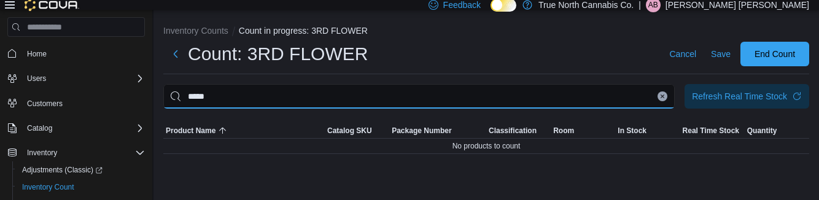
type input "*****"
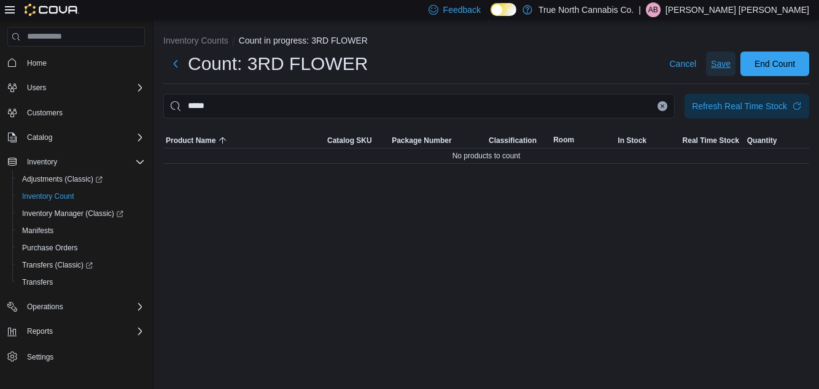
click at [721, 73] on span "Save" at bounding box center [721, 64] width 20 height 25
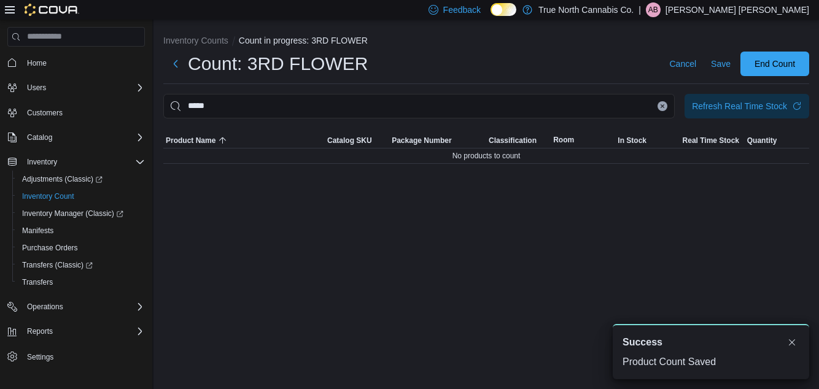
click at [667, 111] on button "Clear input" at bounding box center [663, 106] width 10 height 10
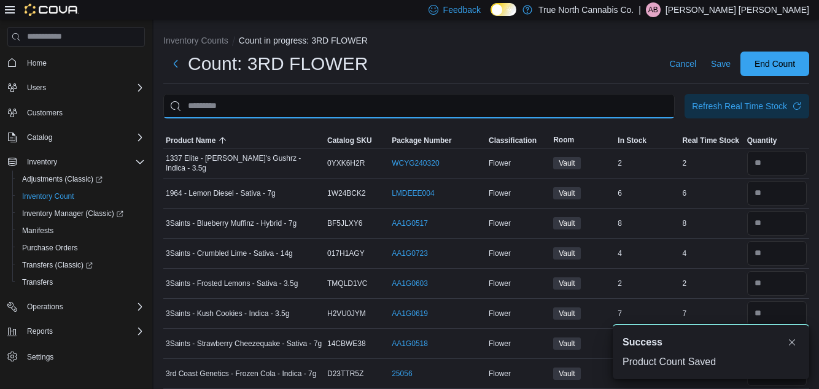
click at [611, 107] on input "This is a search bar. After typing your query, hit enter to filter the results …" at bounding box center [418, 106] width 511 height 25
click at [664, 111] on input "This is a search bar. After typing your query, hit enter to filter the results …" at bounding box center [418, 106] width 511 height 25
click at [664, 107] on input "This is a search bar. After typing your query, hit enter to filter the results …" at bounding box center [418, 106] width 511 height 25
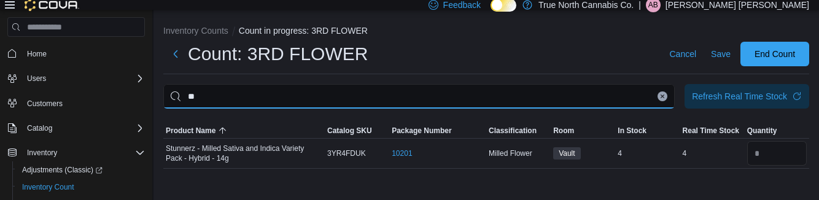
type input "*"
type input "***"
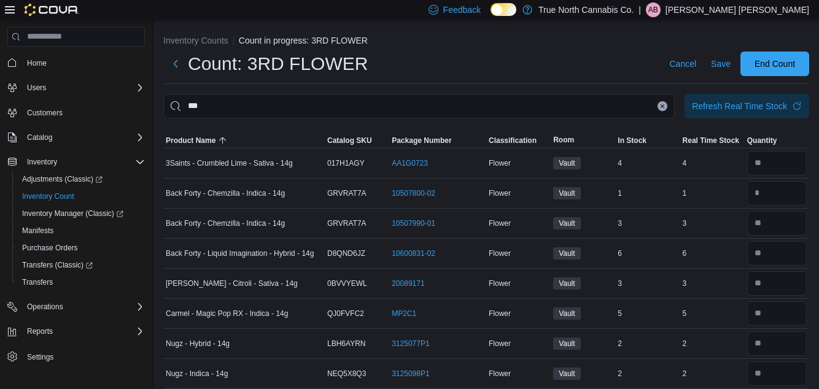
click at [662, 107] on icon "Clear input" at bounding box center [662, 105] width 3 height 3
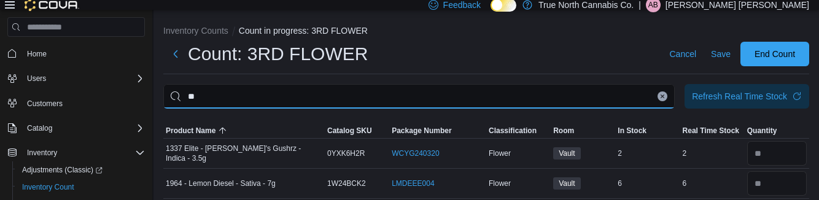
type input "**"
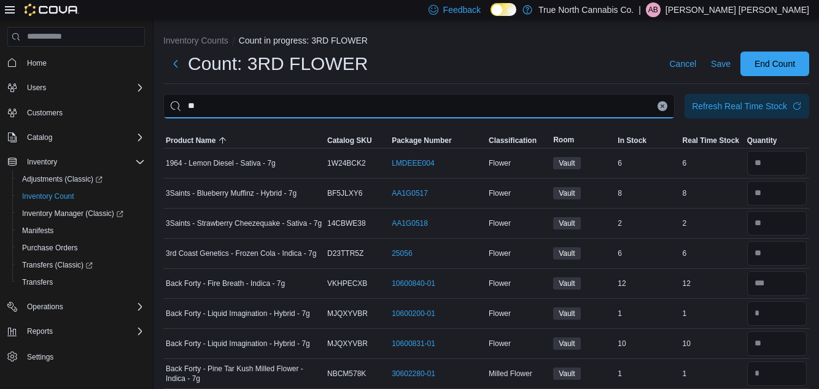
click at [673, 110] on input "**" at bounding box center [418, 106] width 511 height 25
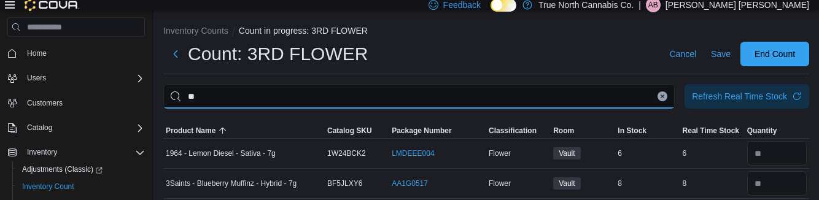
click at [669, 105] on input "**" at bounding box center [418, 96] width 511 height 25
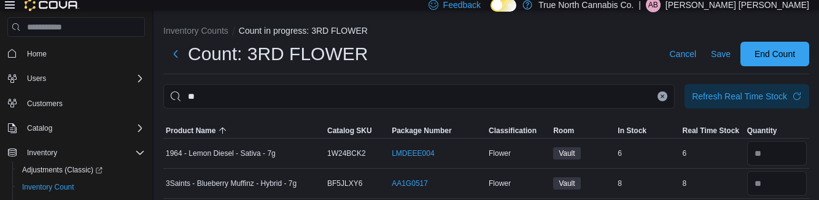
click at [665, 99] on icon "Clear input" at bounding box center [662, 96] width 5 height 5
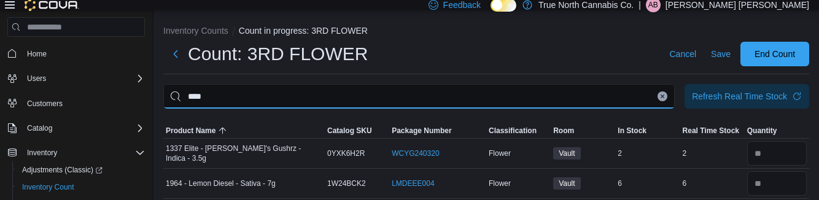
type input "****"
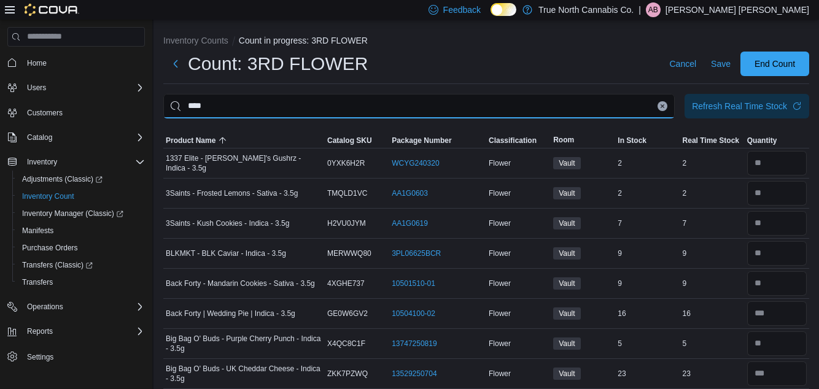
click at [662, 102] on input "****" at bounding box center [418, 106] width 511 height 25
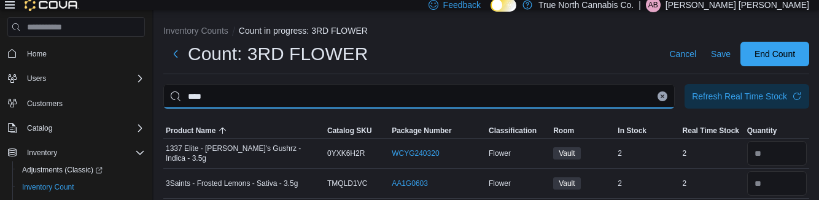
click at [645, 103] on input "****" at bounding box center [418, 96] width 511 height 25
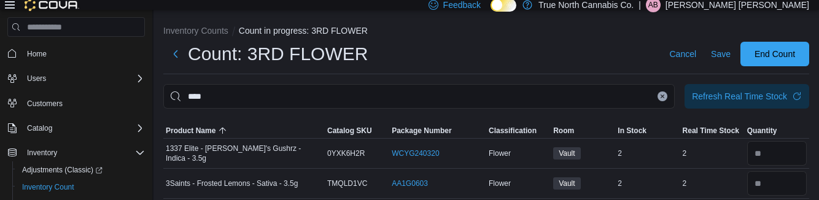
click at [667, 101] on button "Clear input" at bounding box center [663, 96] width 10 height 10
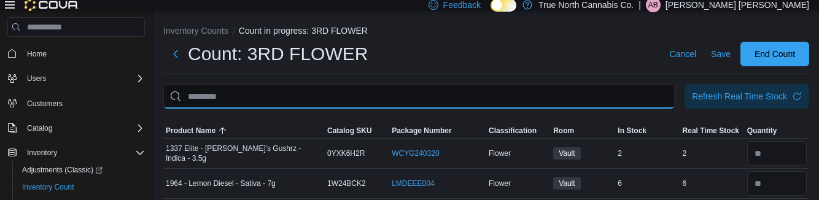
click at [664, 95] on input "This is a search bar. After typing your query, hit enter to filter the results …" at bounding box center [418, 96] width 511 height 25
type input "**"
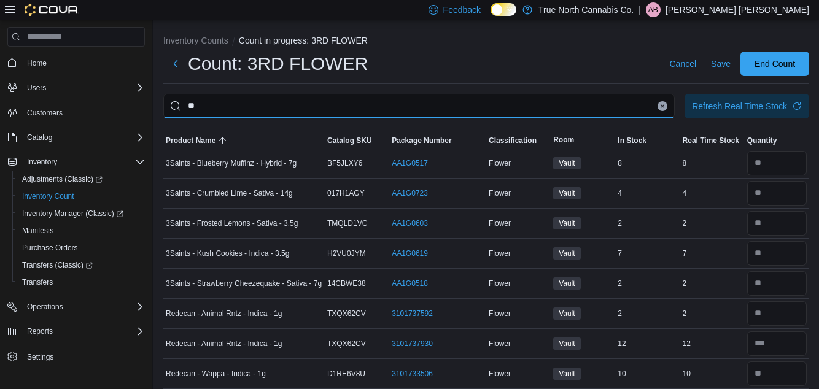
click at [667, 113] on input "**" at bounding box center [418, 106] width 511 height 25
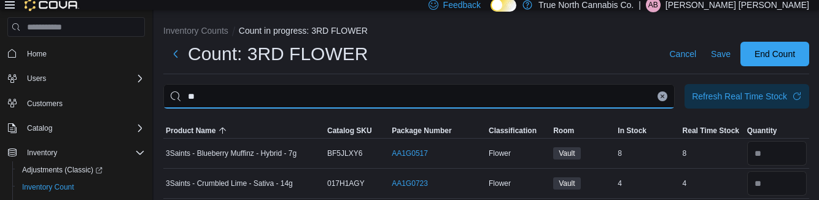
click at [665, 93] on input "**" at bounding box center [418, 96] width 511 height 25
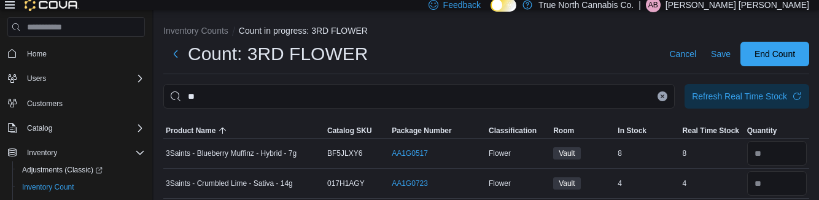
click at [662, 98] on icon "Clear input" at bounding box center [662, 96] width 3 height 3
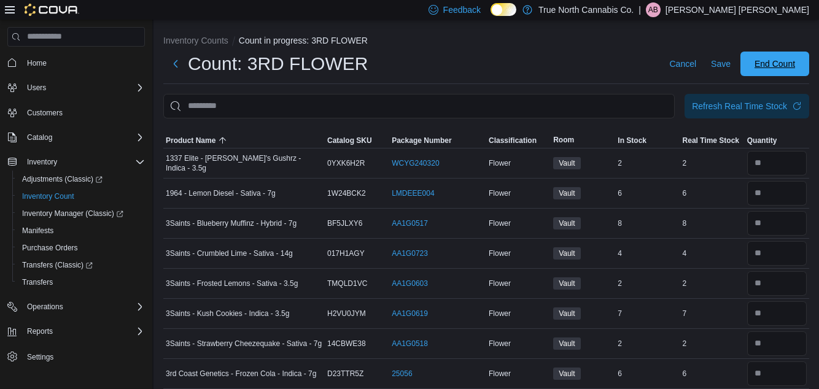
click at [780, 74] on span "End Count" at bounding box center [775, 64] width 54 height 25
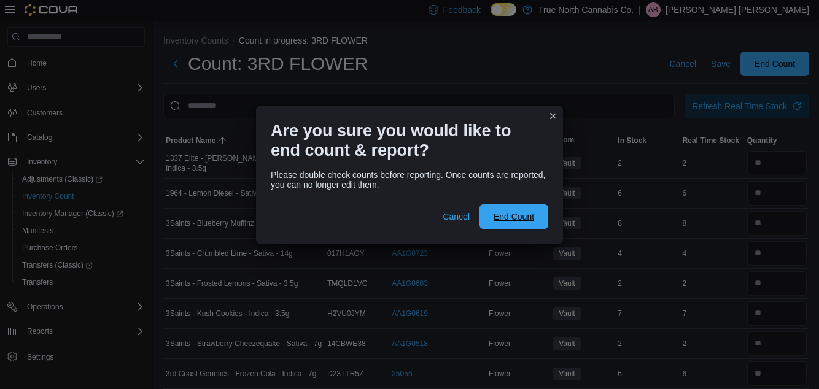
click at [535, 209] on span "End Count" at bounding box center [514, 216] width 54 height 25
